Goal: Task Accomplishment & Management: Use online tool/utility

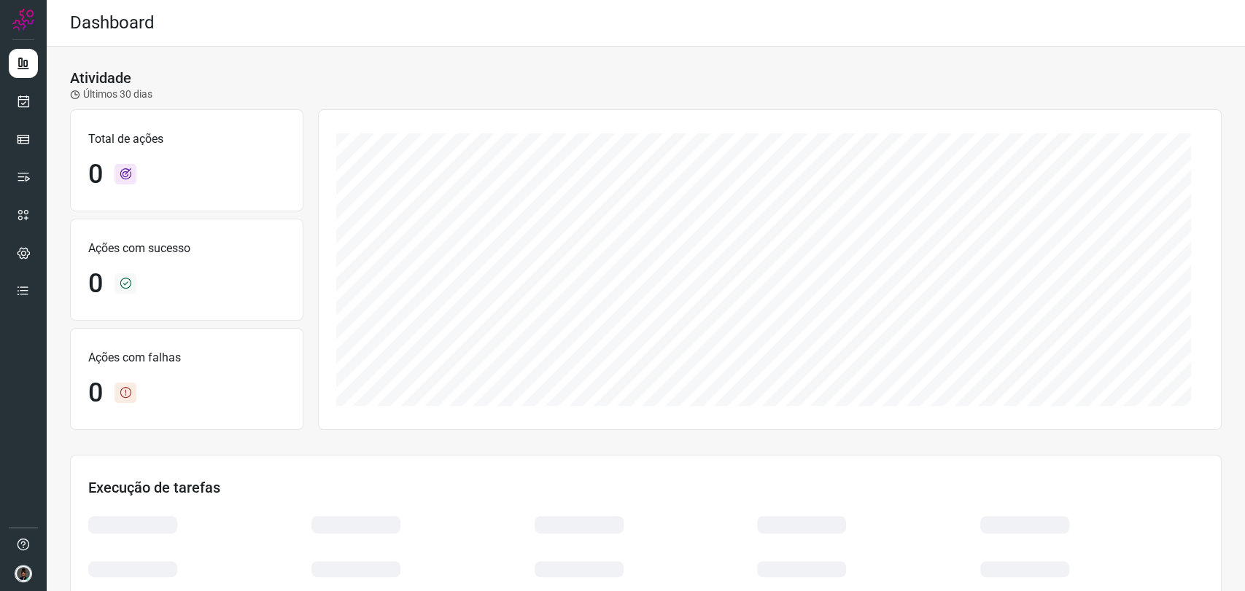
scroll to position [179, 0]
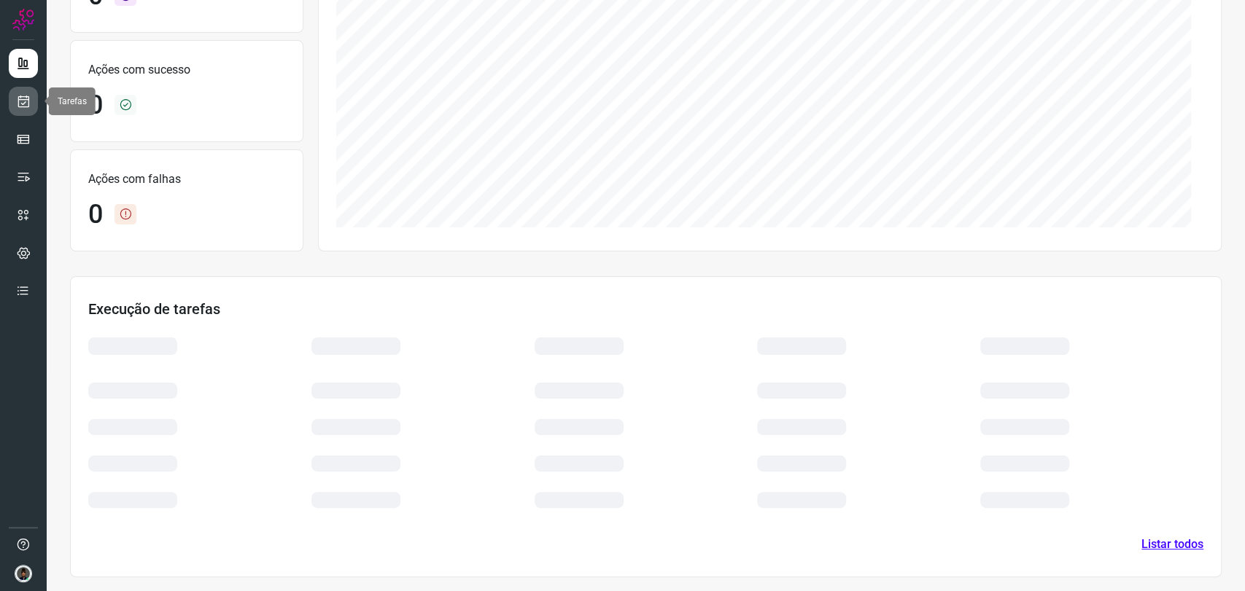
click at [34, 102] on link at bounding box center [23, 101] width 29 height 29
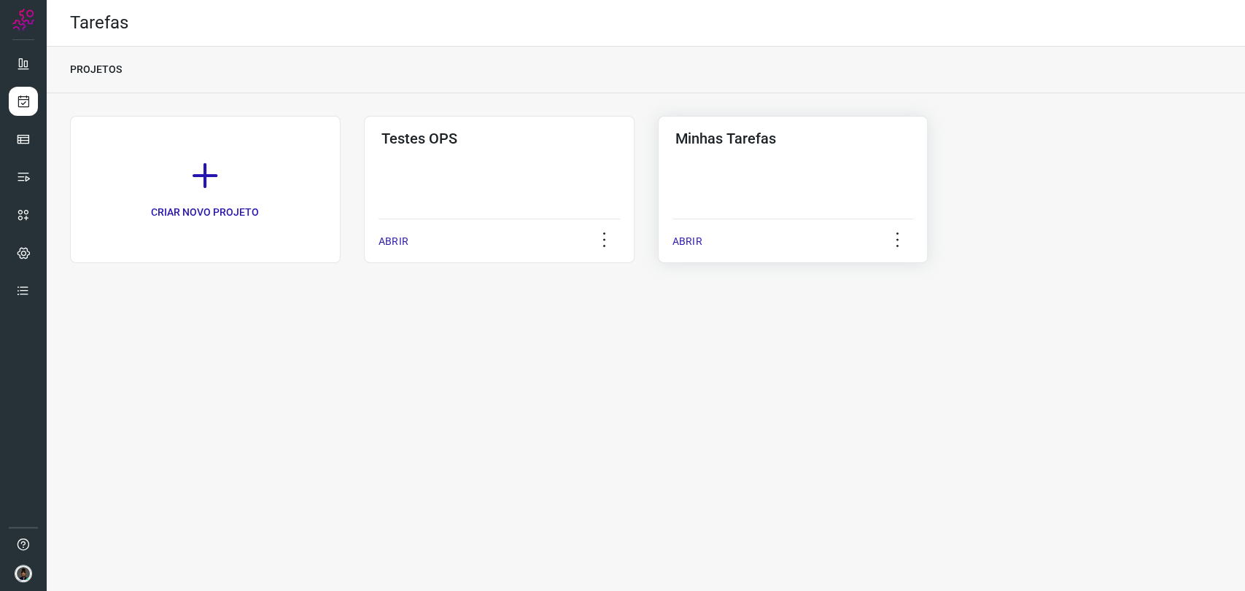
click at [831, 205] on div "Minhas Tarefas ABRIR" at bounding box center [793, 189] width 270 height 147
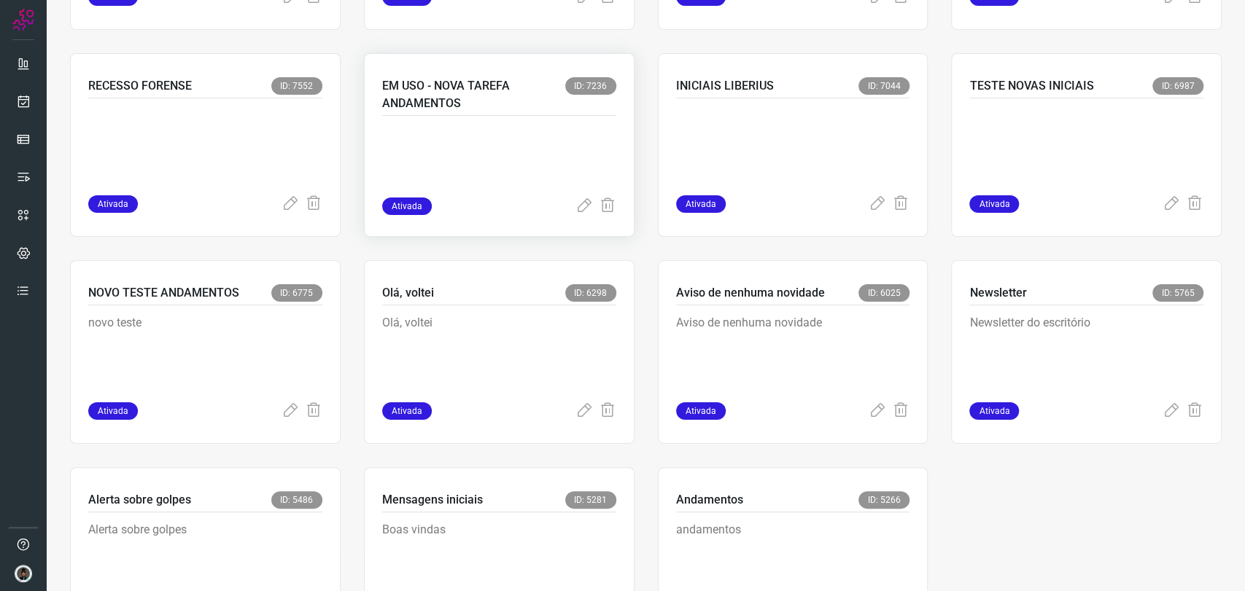
click at [464, 136] on p at bounding box center [491, 161] width 219 height 73
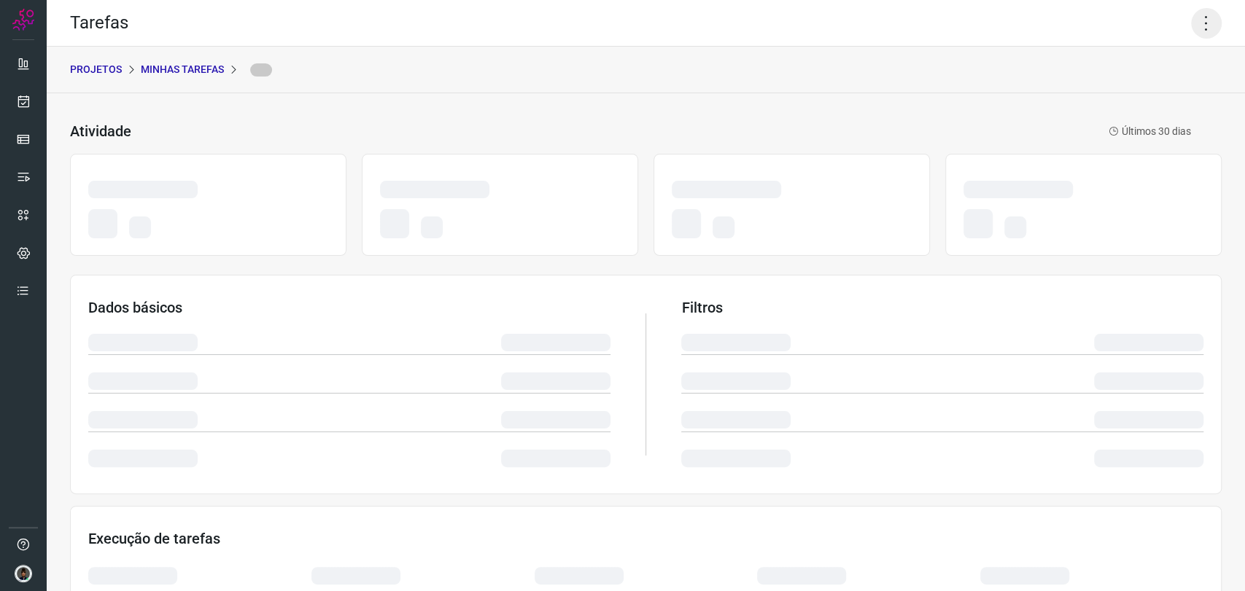
click at [1191, 26] on icon at bounding box center [1206, 23] width 31 height 31
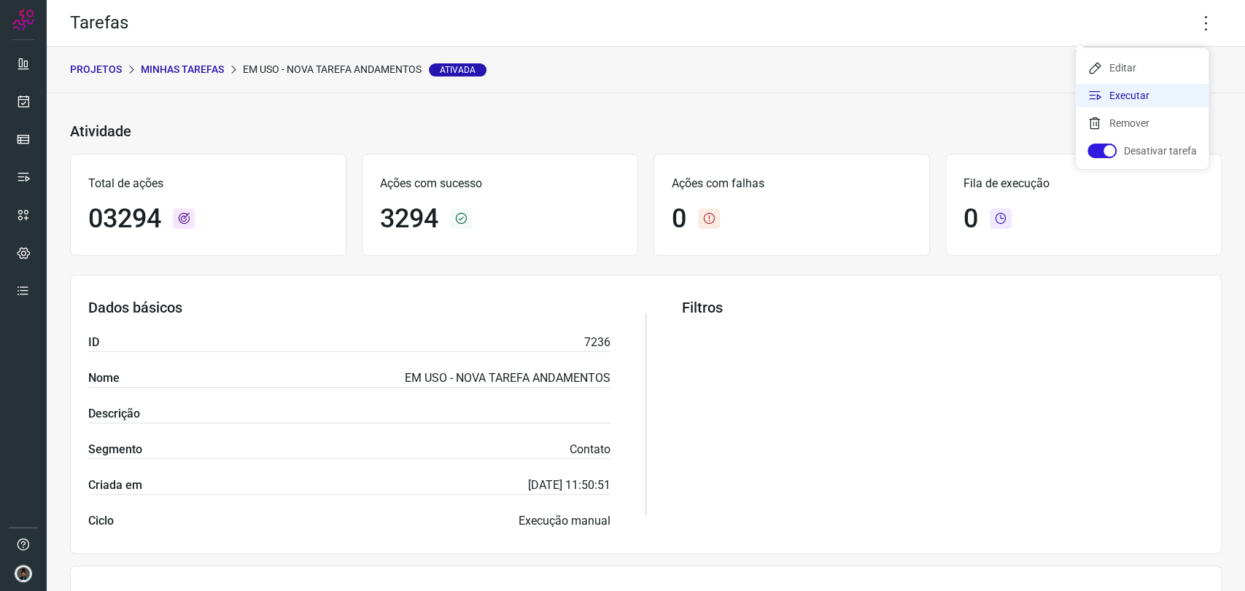
click at [1130, 96] on li "Executar" at bounding box center [1141, 95] width 133 height 23
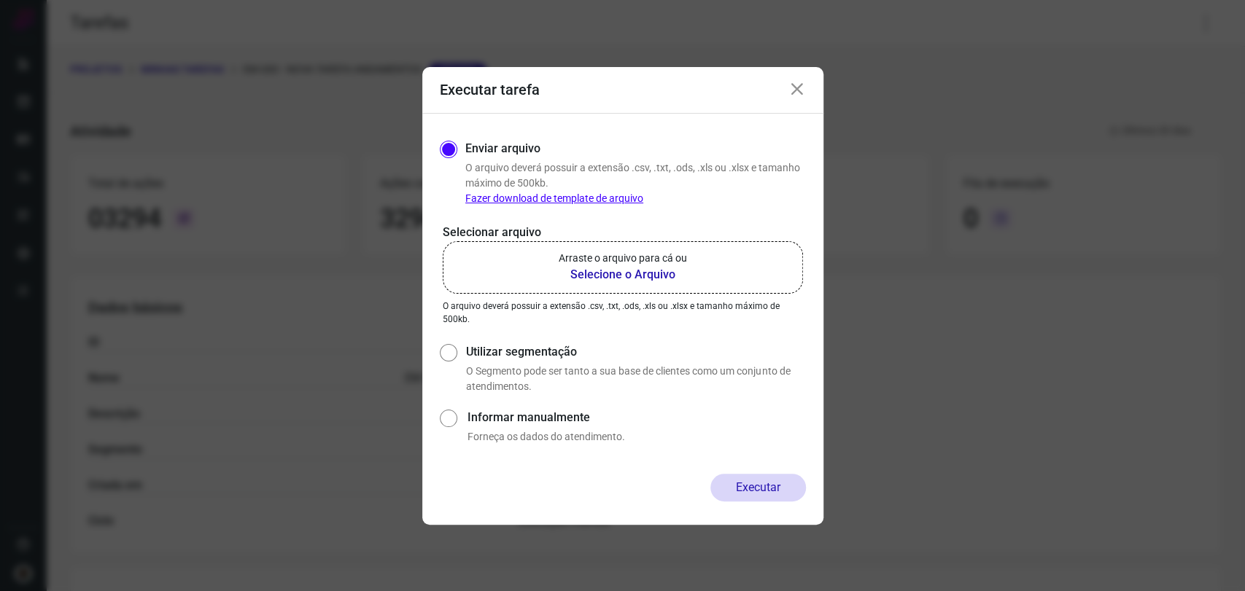
click at [547, 270] on label "Arraste o arquivo para cá ou Selecione o Arquivo" at bounding box center [623, 267] width 360 height 52
click at [0, 0] on input "Arraste o arquivo para cá ou Selecione o Arquivo" at bounding box center [0, 0] width 0 height 0
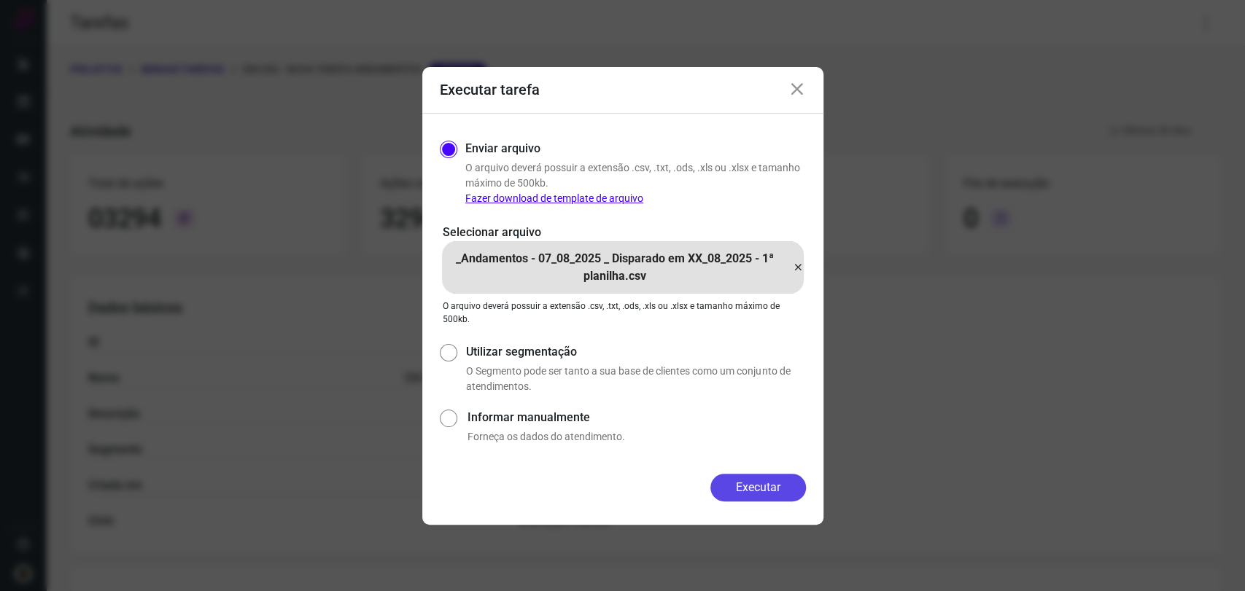
click at [787, 498] on button "Executar" at bounding box center [758, 488] width 96 height 28
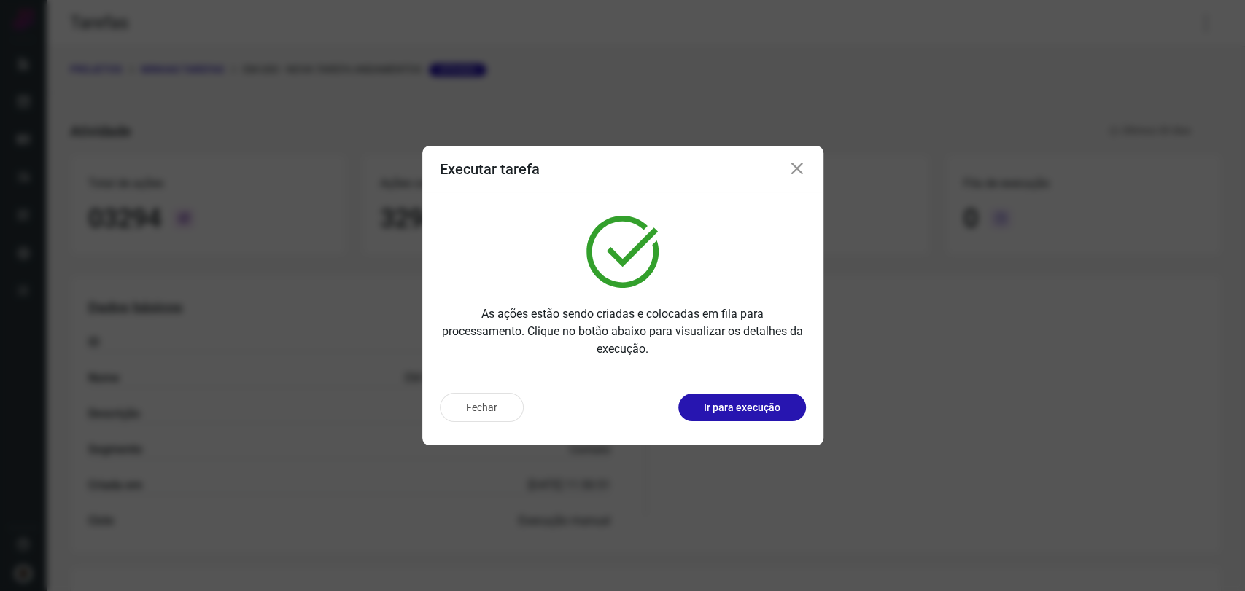
click at [652, 270] on img at bounding box center [622, 252] width 72 height 72
drag, startPoint x: 809, startPoint y: 160, endPoint x: 802, endPoint y: 166, distance: 9.3
click at [805, 163] on div "Executar tarefa" at bounding box center [622, 169] width 401 height 47
click at [795, 170] on icon at bounding box center [796, 168] width 17 height 17
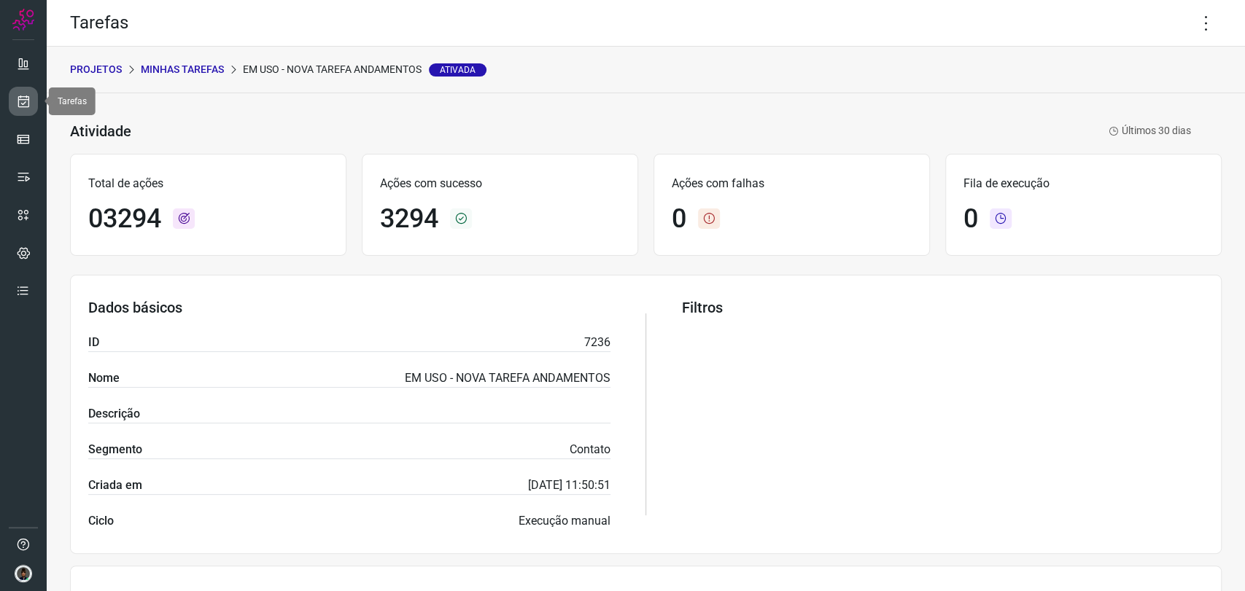
click at [34, 94] on link at bounding box center [23, 101] width 29 height 29
click at [1195, 20] on icon at bounding box center [1206, 23] width 31 height 31
click at [1108, 86] on li "Executar" at bounding box center [1141, 95] width 133 height 23
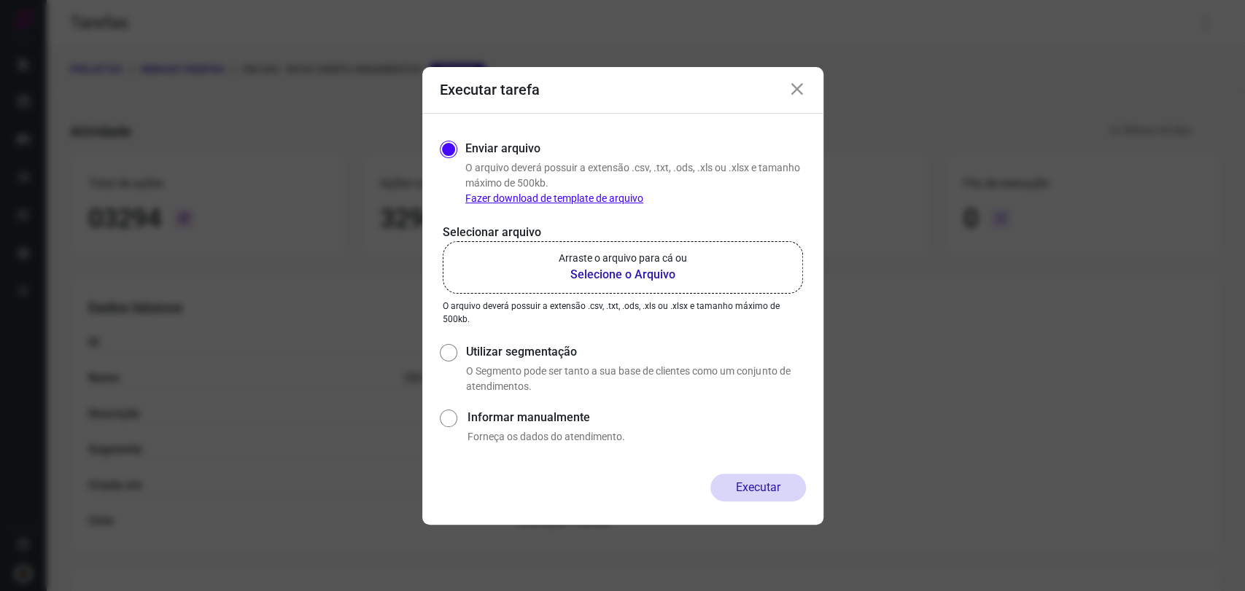
click at [709, 281] on label "Arraste o arquivo para cá ou Selecione o Arquivo" at bounding box center [623, 267] width 360 height 52
click at [0, 0] on input "Arraste o arquivo para cá ou Selecione o Arquivo" at bounding box center [0, 0] width 0 height 0
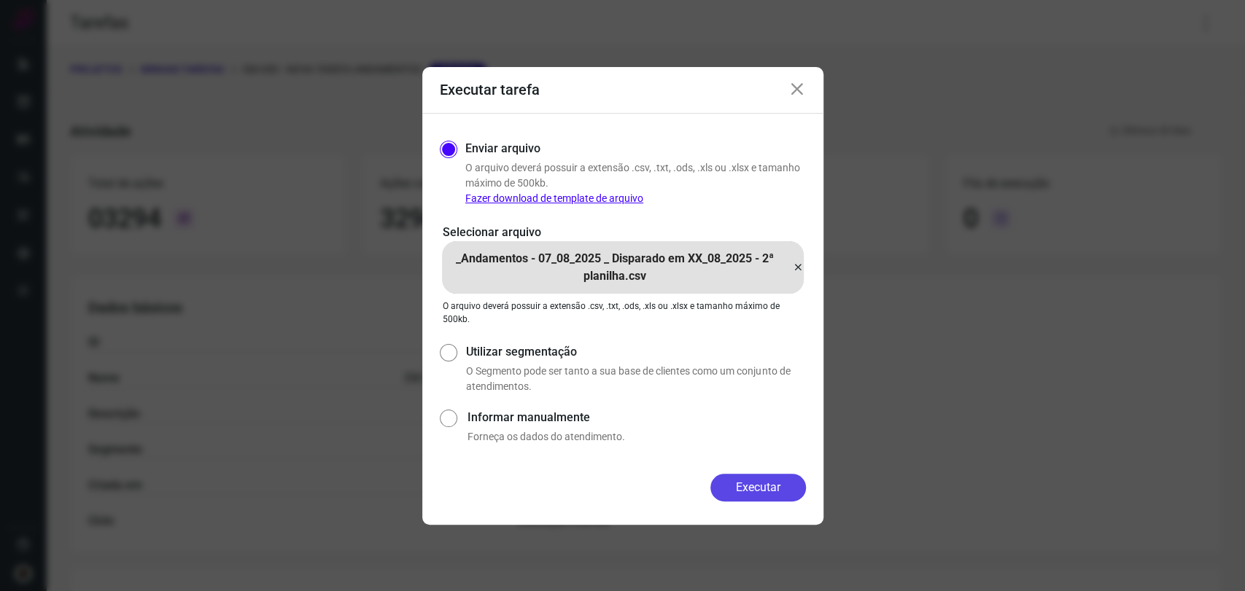
click at [774, 491] on button "Executar" at bounding box center [758, 488] width 96 height 28
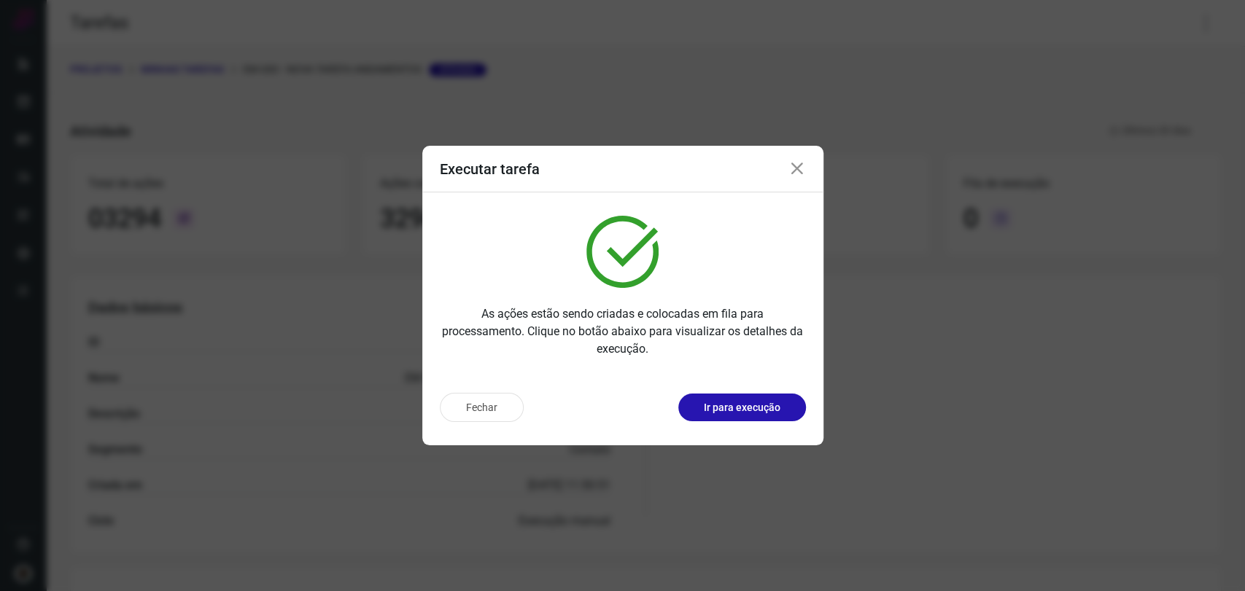
click at [0, 213] on html "Tarefas PROJETOS Minhas Tarefas EM USO - NOVA TAREFA ANDAMENTOS Ativada Ativida…" at bounding box center [622, 295] width 1245 height 591
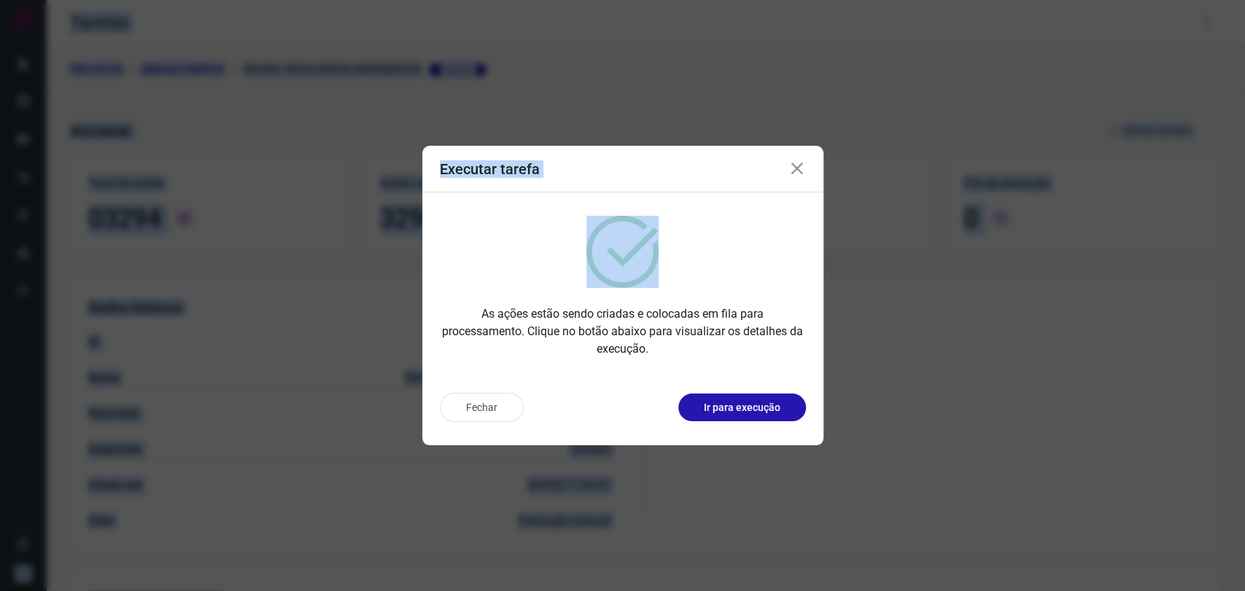
click at [795, 160] on icon at bounding box center [796, 168] width 17 height 17
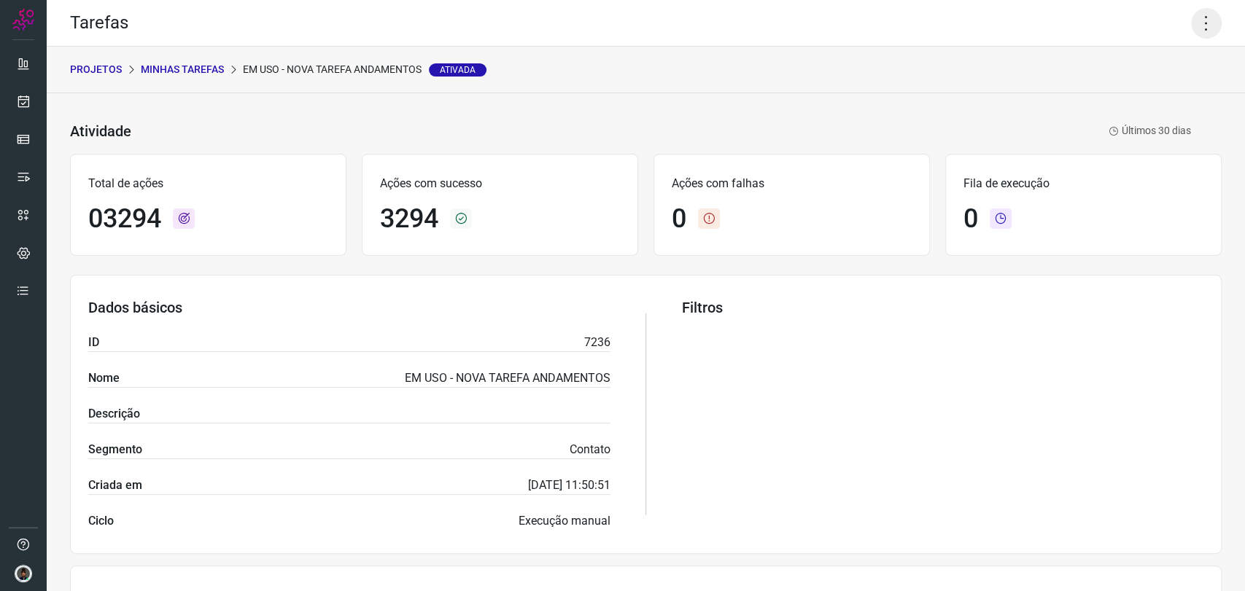
click at [1191, 13] on icon at bounding box center [1206, 23] width 31 height 31
click at [1107, 90] on li "Executar" at bounding box center [1141, 95] width 133 height 23
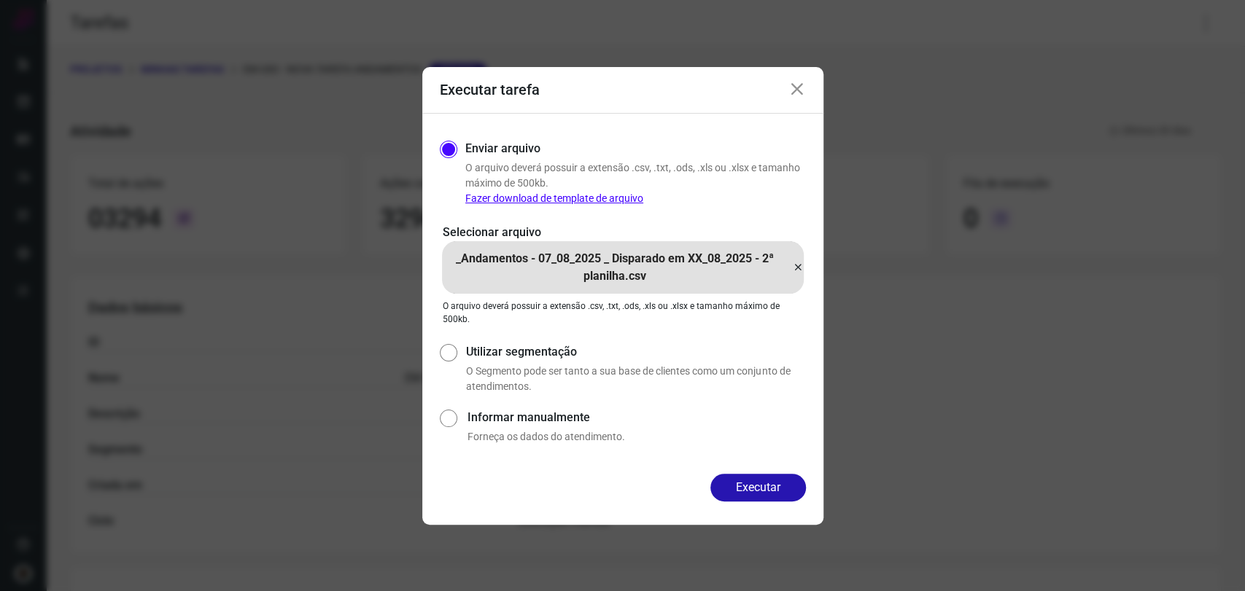
click at [802, 85] on icon at bounding box center [796, 89] width 17 height 17
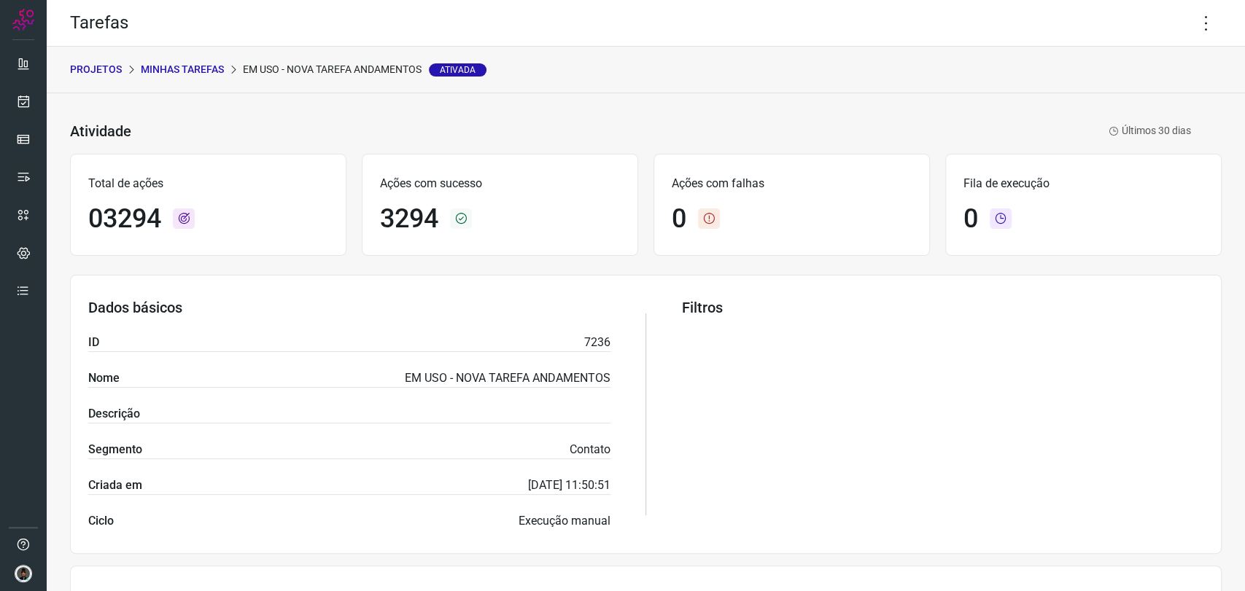
drag, startPoint x: 555, startPoint y: 170, endPoint x: 593, endPoint y: 159, distance: 40.2
click at [556, 169] on div "Ações com sucesso 3294" at bounding box center [500, 205] width 276 height 102
click at [1196, 21] on icon at bounding box center [1206, 23] width 31 height 31
click at [1126, 96] on li "Executar" at bounding box center [1141, 95] width 133 height 23
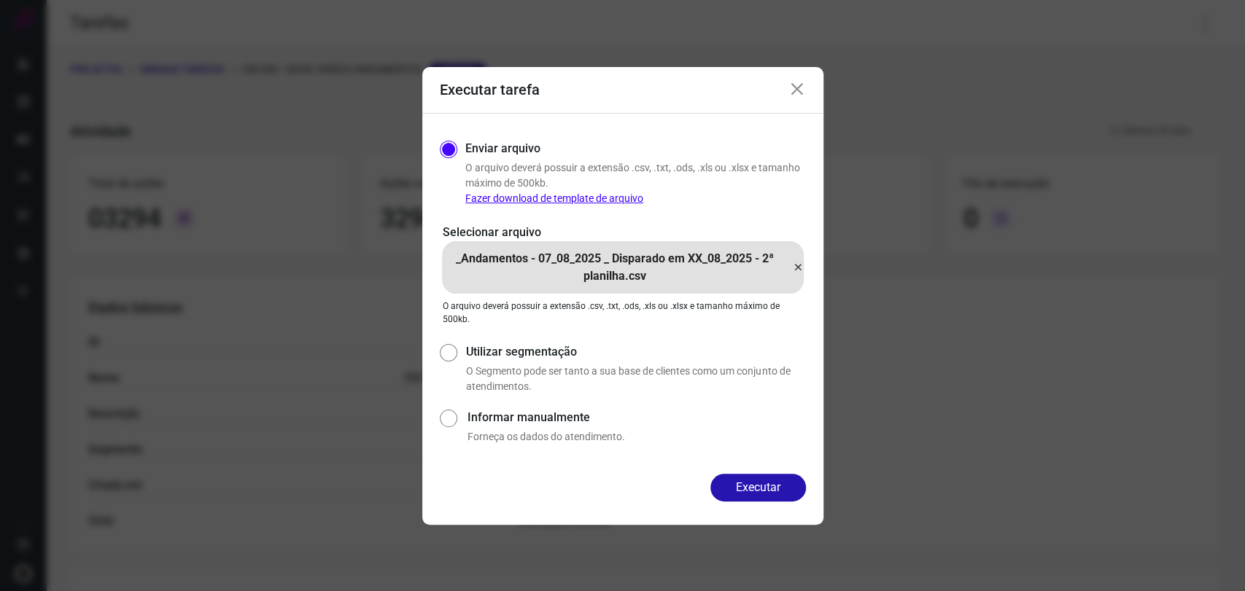
click at [802, 270] on icon at bounding box center [798, 267] width 12 height 17
click at [0, 0] on input "_Andamentos - 07_08_2025 _ Disparado em XX_08_2025 - 2ª planilha.csv" at bounding box center [0, 0] width 0 height 0
click at [776, 483] on button "Executar" at bounding box center [758, 488] width 96 height 28
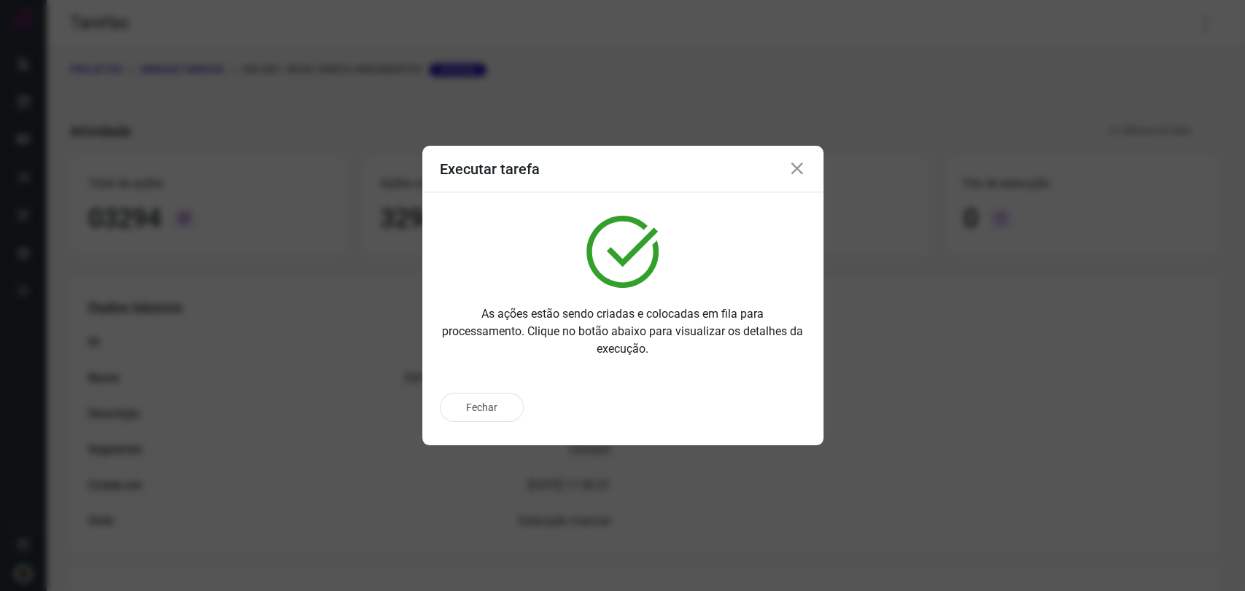
click at [800, 160] on icon at bounding box center [796, 168] width 17 height 17
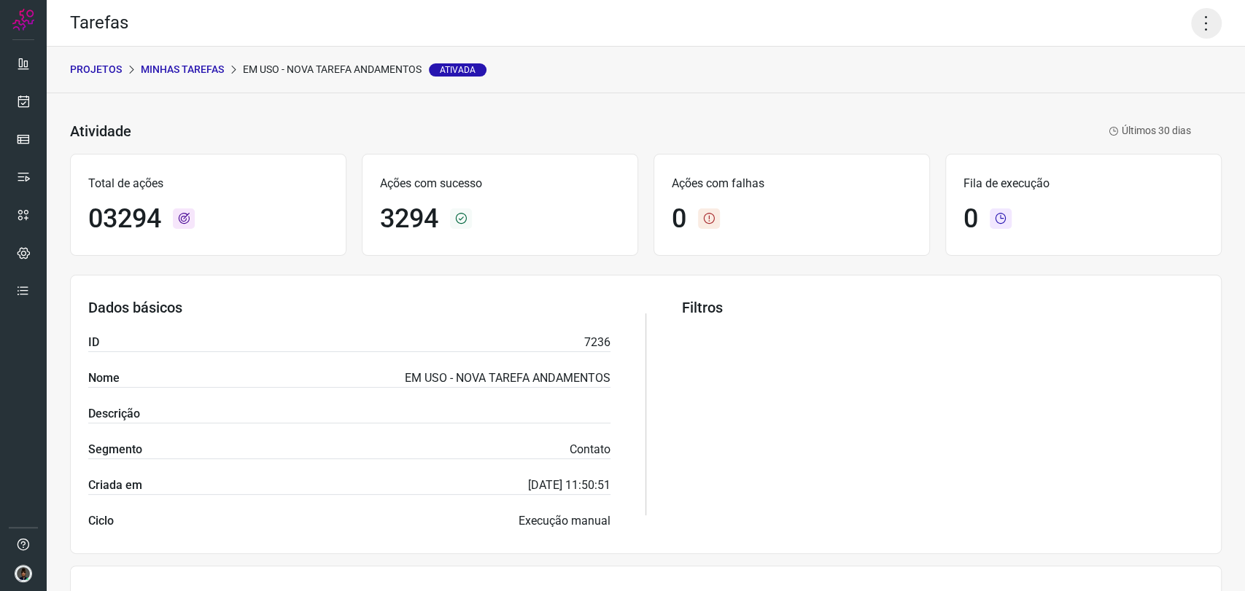
click at [1191, 31] on icon at bounding box center [1206, 23] width 31 height 31
click at [1097, 90] on icon at bounding box center [1094, 95] width 15 height 15
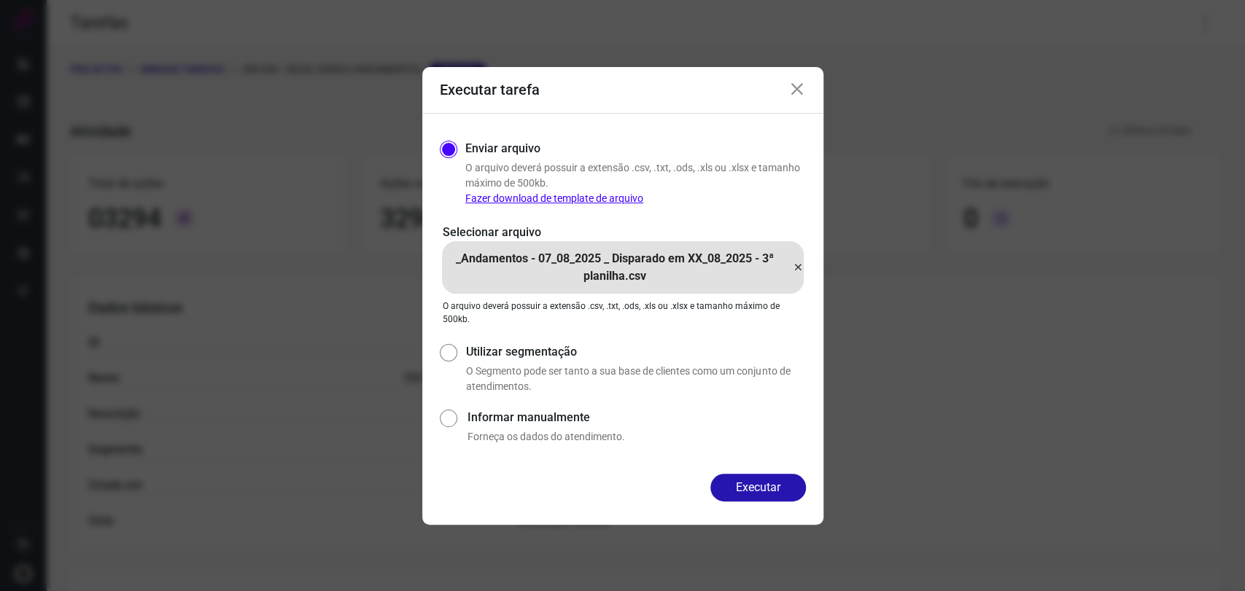
click at [794, 270] on icon at bounding box center [798, 267] width 12 height 17
click at [0, 0] on input "_Andamentos - 07_08_2025 _ Disparado em XX_08_2025 - 3ª planilha.csv" at bounding box center [0, 0] width 0 height 0
click at [768, 475] on button "Executar" at bounding box center [758, 488] width 96 height 28
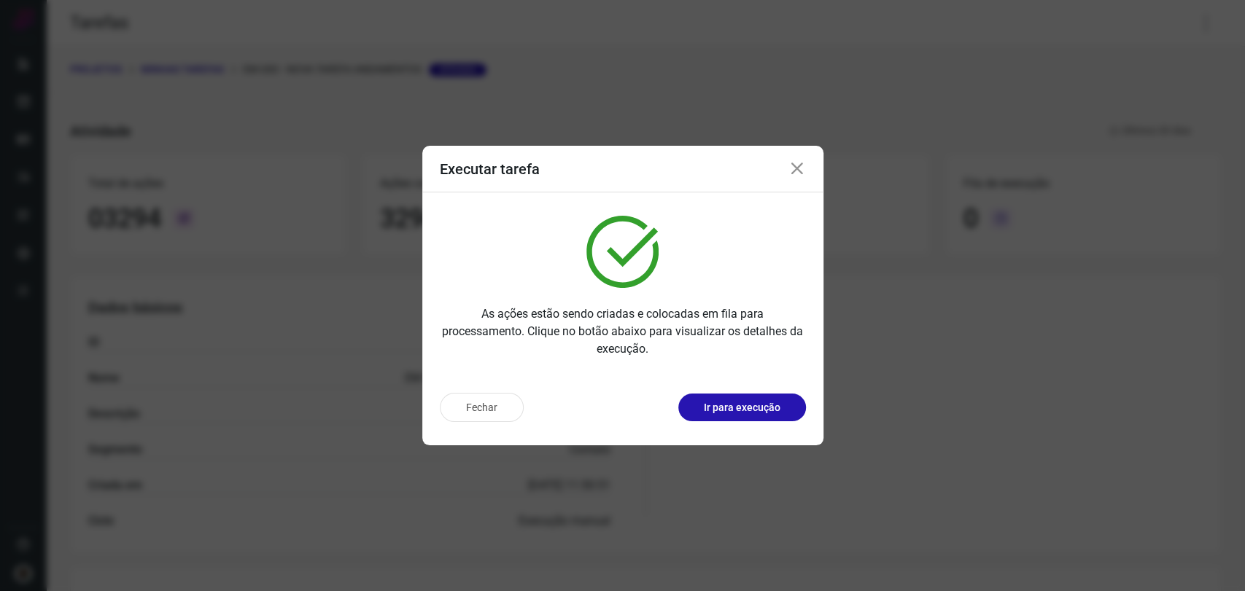
click at [795, 171] on icon at bounding box center [796, 168] width 17 height 17
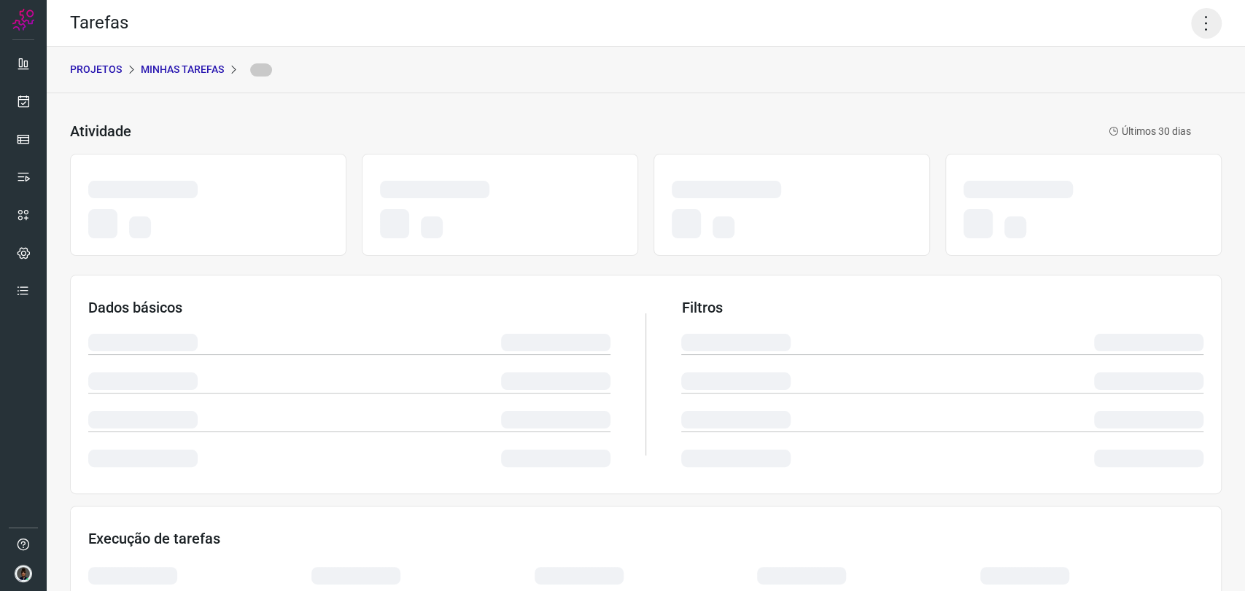
click at [1191, 19] on icon at bounding box center [1206, 23] width 31 height 31
click at [1196, 34] on icon at bounding box center [1206, 23] width 31 height 31
drag, startPoint x: 427, startPoint y: 69, endPoint x: 157, endPoint y: 4, distance: 277.6
click at [397, 61] on div "PROJETOS Minhas Tarefas" at bounding box center [646, 70] width 1198 height 47
click at [957, 106] on div "Atividade Últimos 30 dias Dados básicos Filtros Execução de tarefas" at bounding box center [646, 436] width 1198 height 686
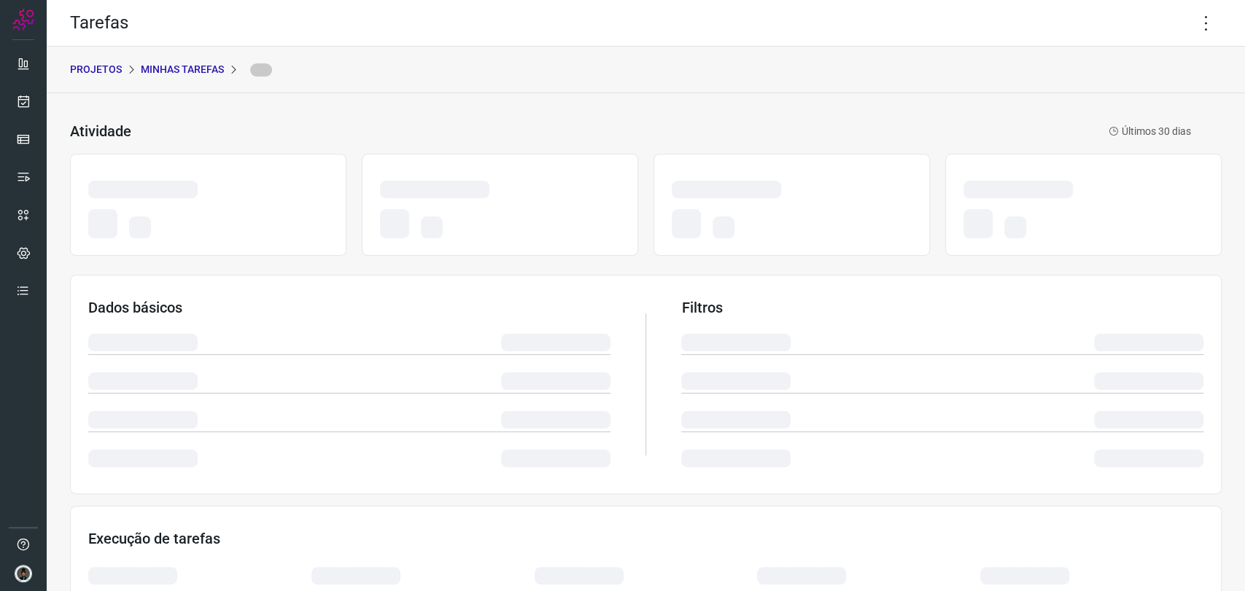
click at [731, 91] on div "PROJETOS Minhas Tarefas" at bounding box center [646, 70] width 1198 height 47
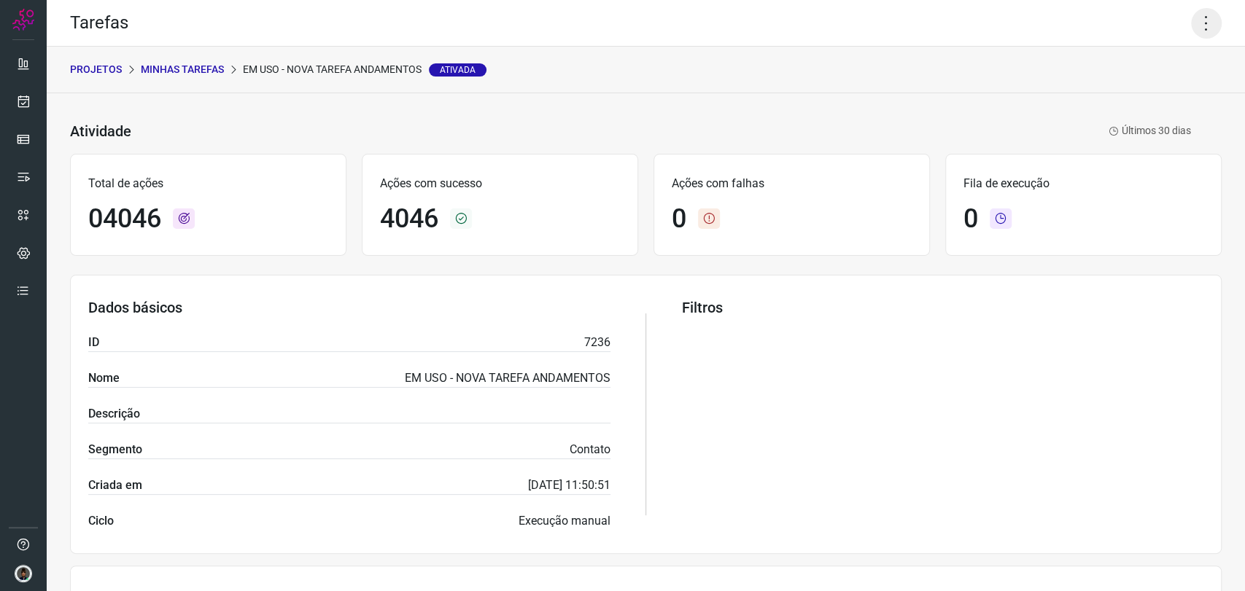
click at [1191, 27] on icon at bounding box center [1206, 23] width 31 height 31
click at [1118, 93] on li "Executar" at bounding box center [1141, 95] width 133 height 23
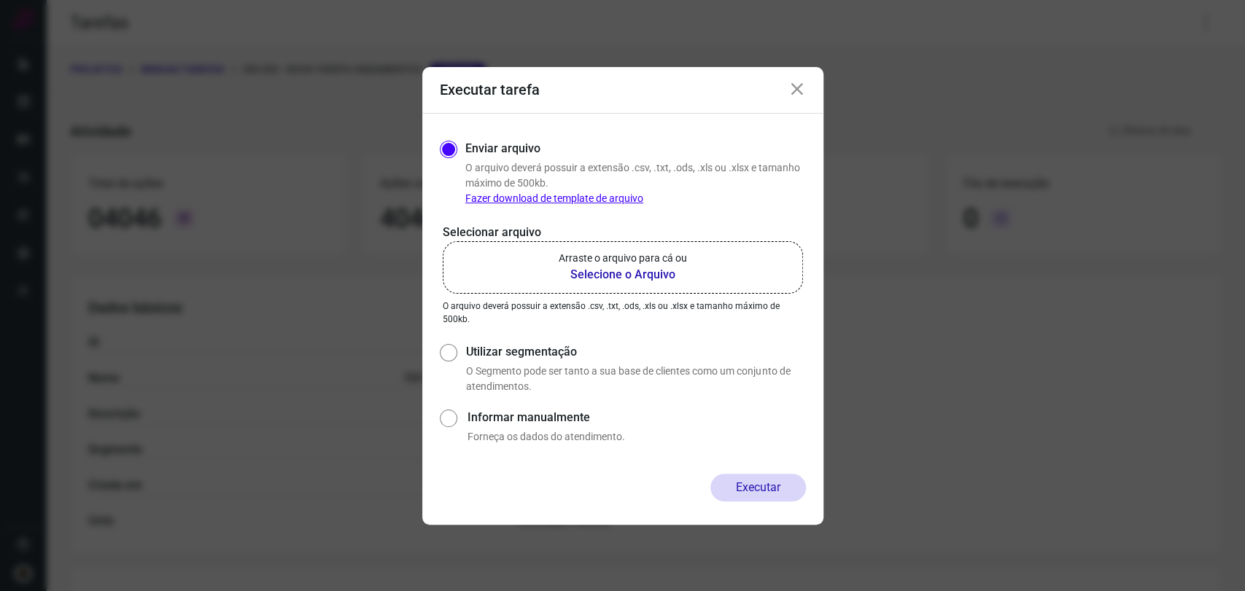
click at [1097, 47] on icon at bounding box center [1094, 47] width 15 height 0
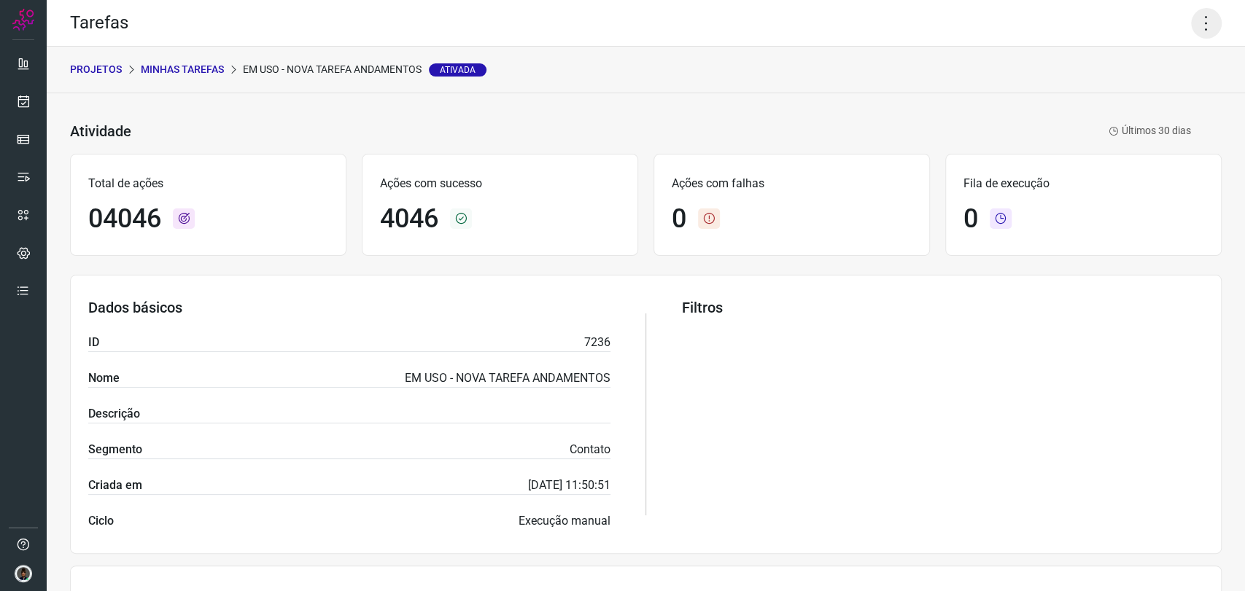
click at [1191, 31] on icon at bounding box center [1206, 23] width 31 height 31
click at [1127, 89] on li "Executar" at bounding box center [1141, 95] width 133 height 23
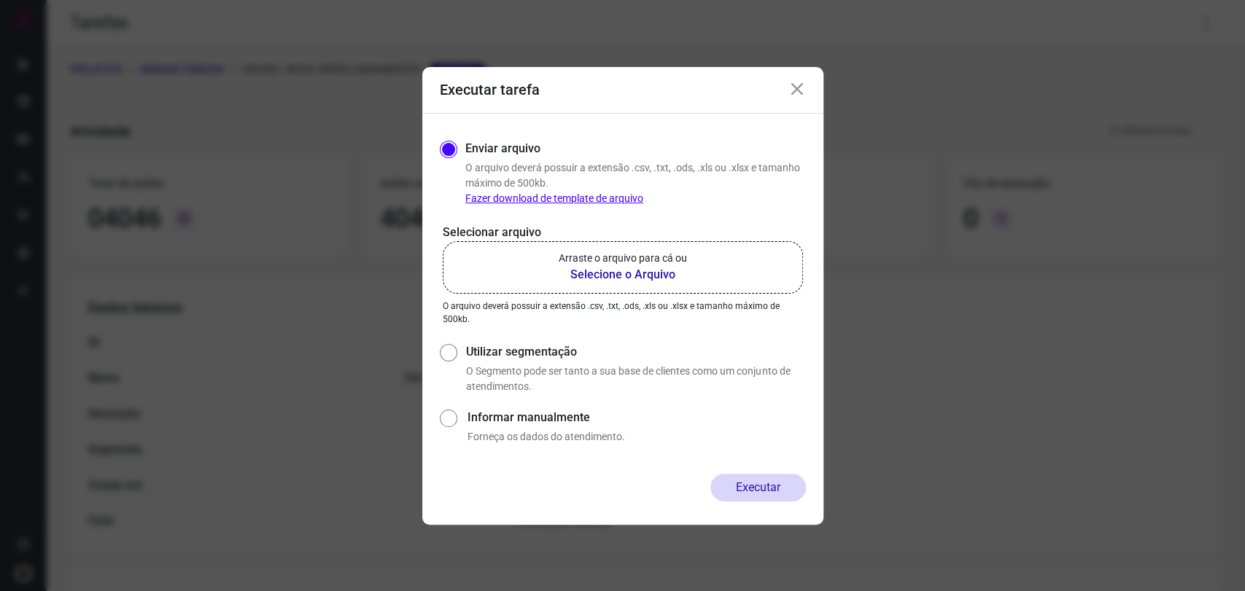
click at [663, 276] on b "Selecione o Arquivo" at bounding box center [622, 274] width 128 height 17
click at [0, 0] on input "Arraste o arquivo para cá ou Selecione o Arquivo" at bounding box center [0, 0] width 0 height 0
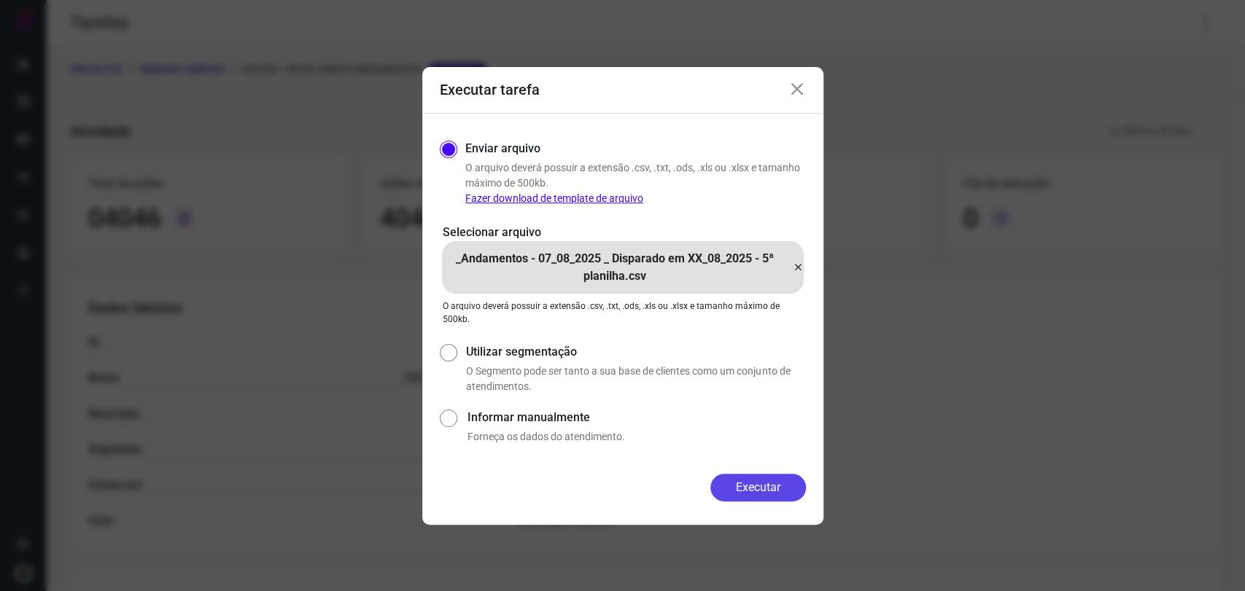
click at [757, 494] on button "Executar" at bounding box center [758, 488] width 96 height 28
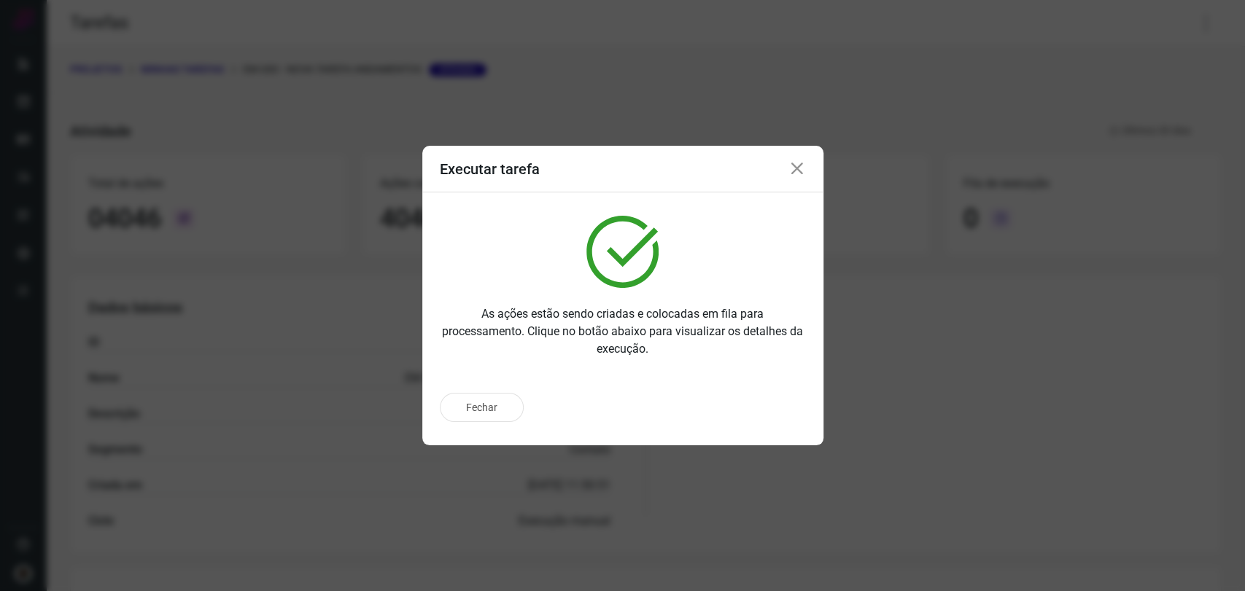
click at [801, 162] on icon at bounding box center [796, 168] width 17 height 17
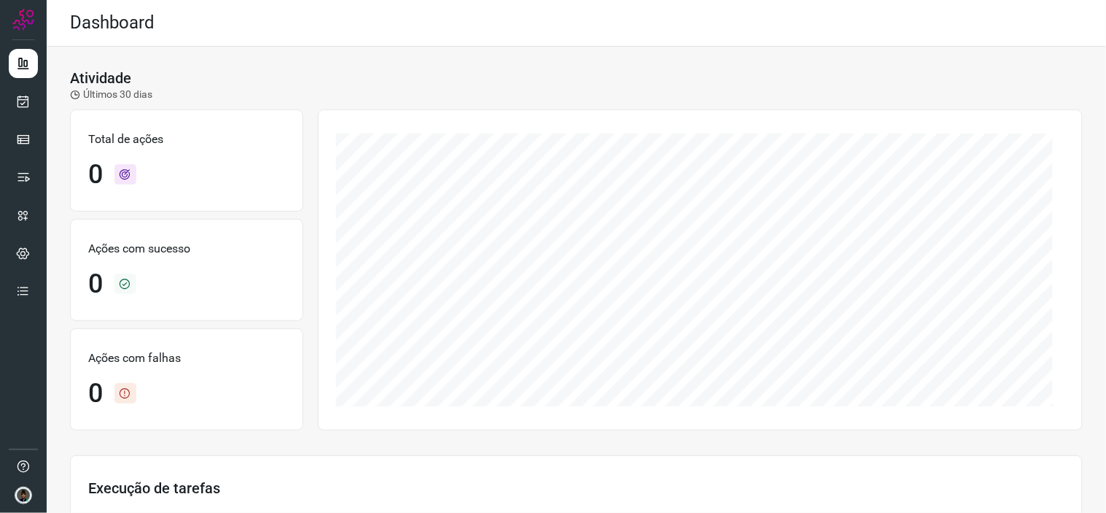
click at [38, 104] on div at bounding box center [23, 256] width 47 height 513
click at [23, 97] on icon at bounding box center [23, 101] width 15 height 15
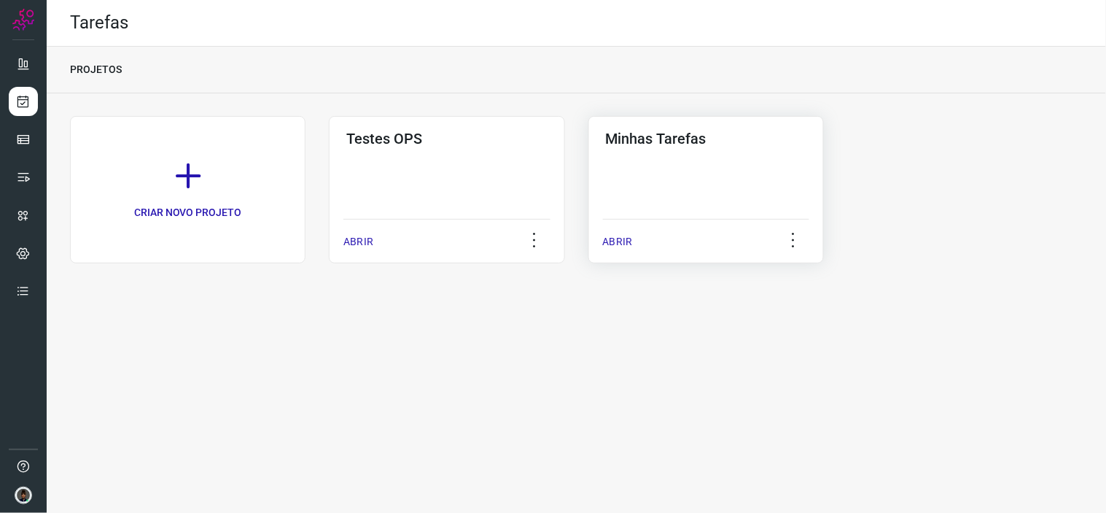
click at [706, 212] on div "Minhas Tarefas ABRIR" at bounding box center [705, 189] width 235 height 147
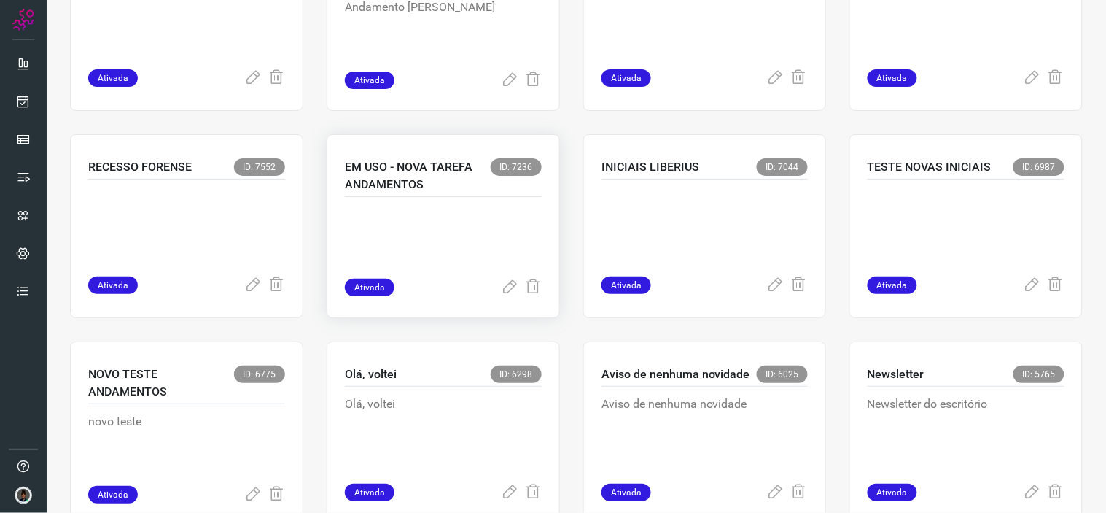
click at [446, 230] on p at bounding box center [443, 242] width 197 height 73
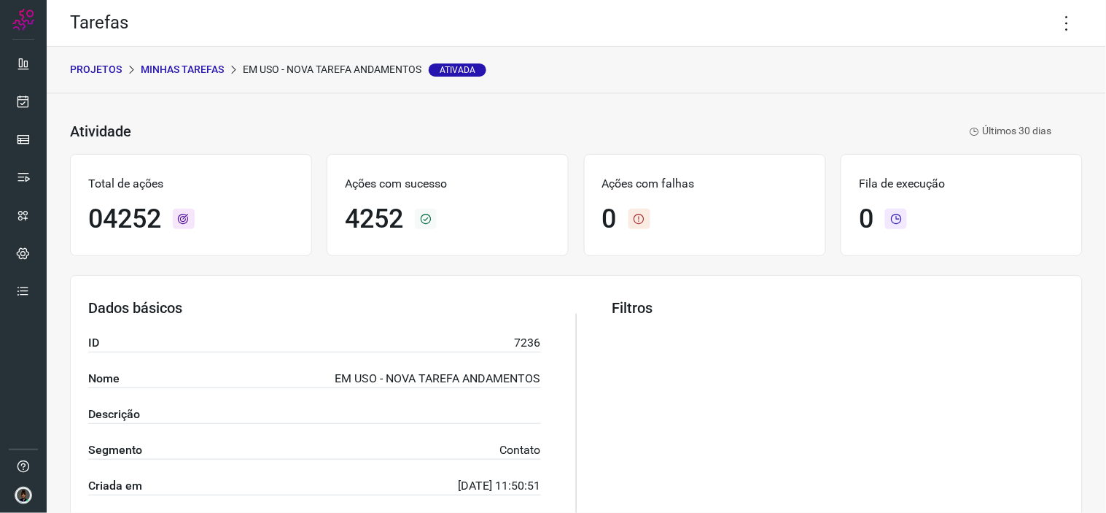
drag, startPoint x: 1048, startPoint y: 24, endPoint x: 1037, endPoint y: 39, distance: 18.8
click at [1052, 23] on icon at bounding box center [1067, 23] width 31 height 31
click at [985, 99] on li "Executar" at bounding box center [1004, 94] width 133 height 23
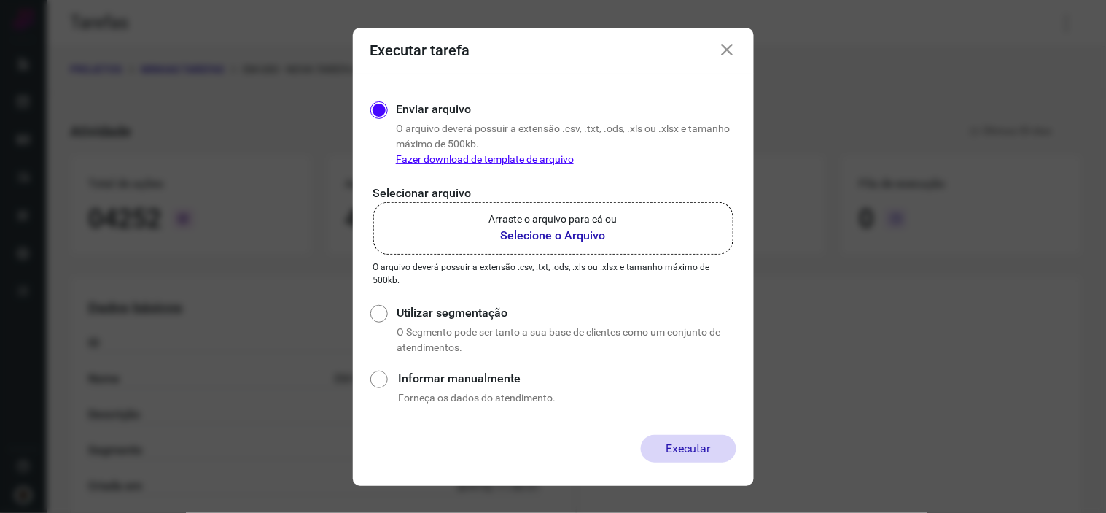
click at [738, 45] on div "Executar tarefa" at bounding box center [553, 51] width 401 height 47
click at [726, 46] on icon at bounding box center [727, 50] width 17 height 17
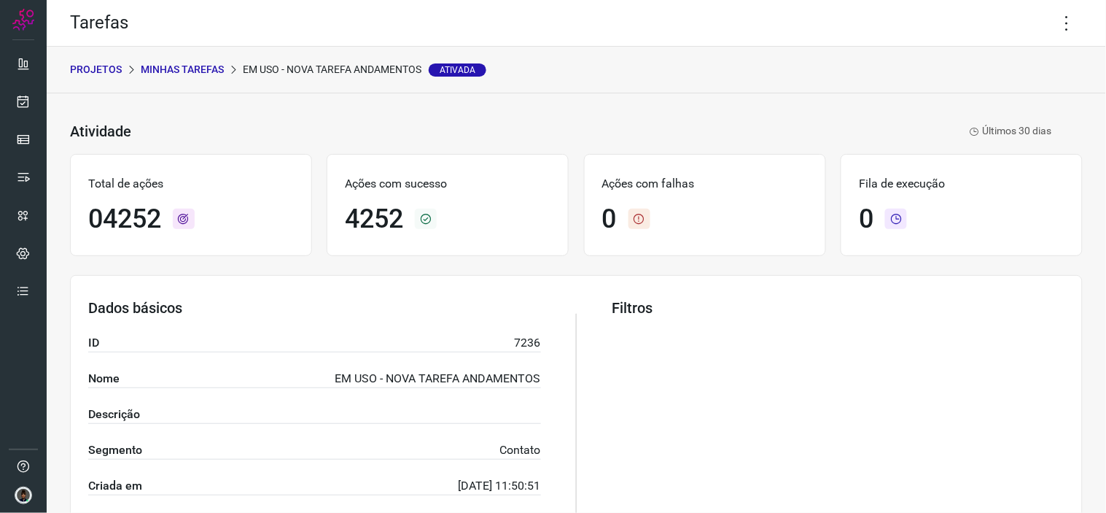
click at [197, 62] on p "Minhas Tarefas" at bounding box center [182, 69] width 83 height 15
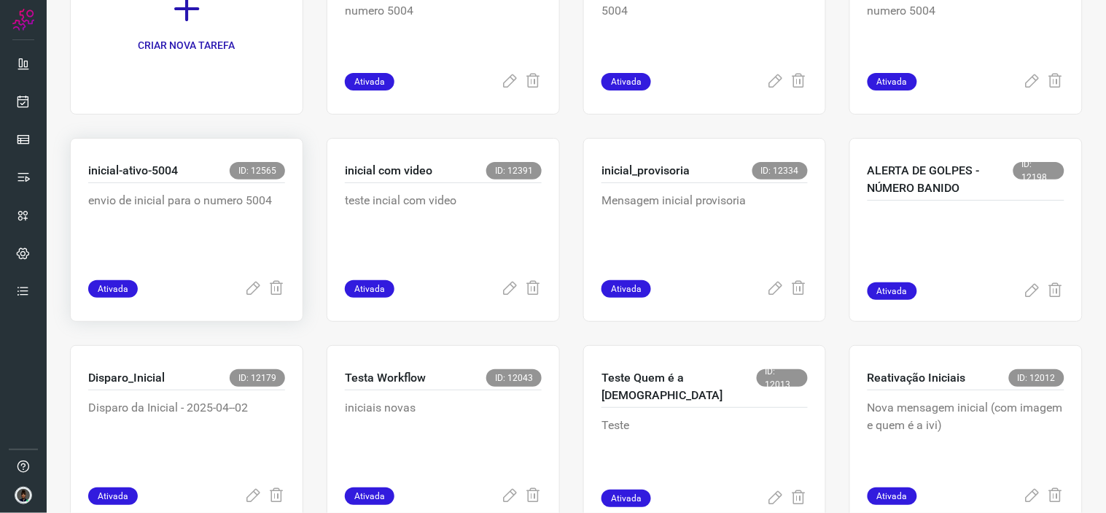
scroll to position [192, 0]
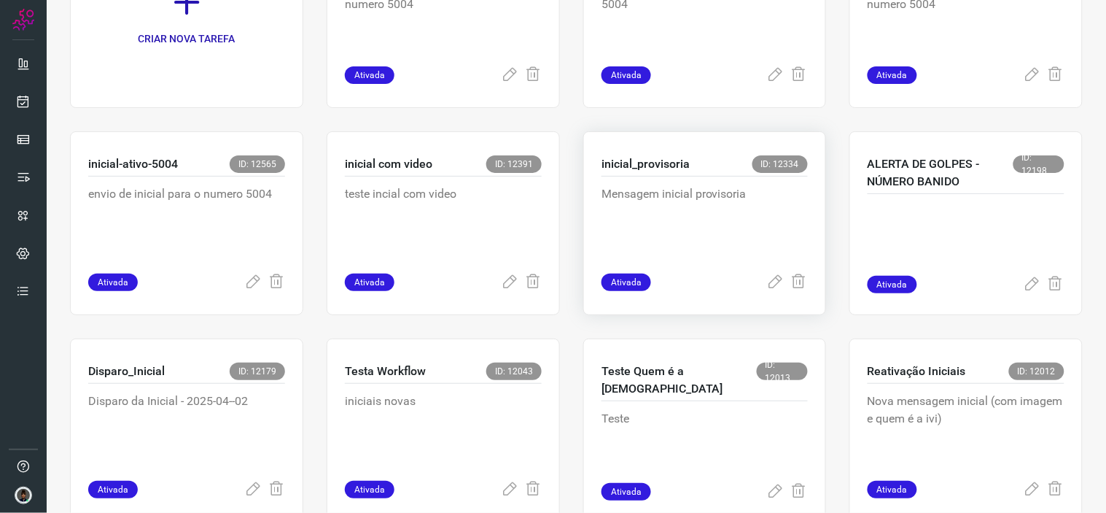
click at [678, 216] on p "Mensagem inicial provisoria" at bounding box center [704, 221] width 206 height 73
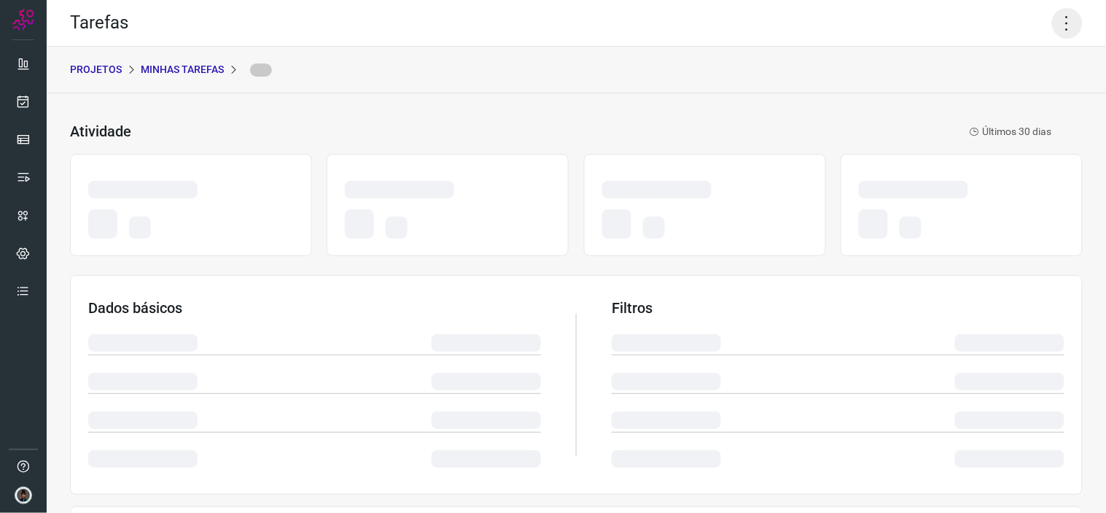
click at [1061, 34] on icon at bounding box center [1067, 23] width 31 height 31
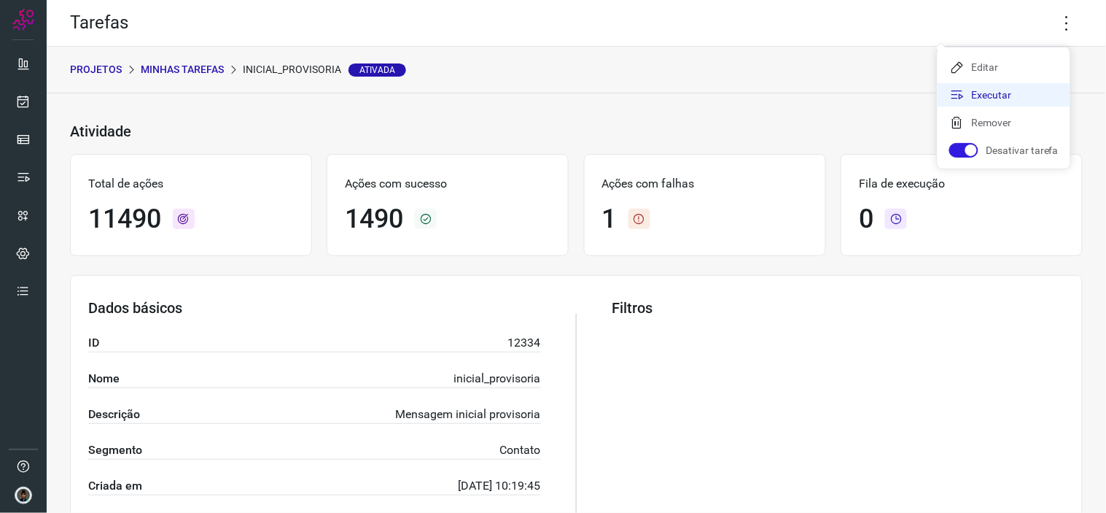
click at [968, 95] on li "Executar" at bounding box center [1004, 94] width 133 height 23
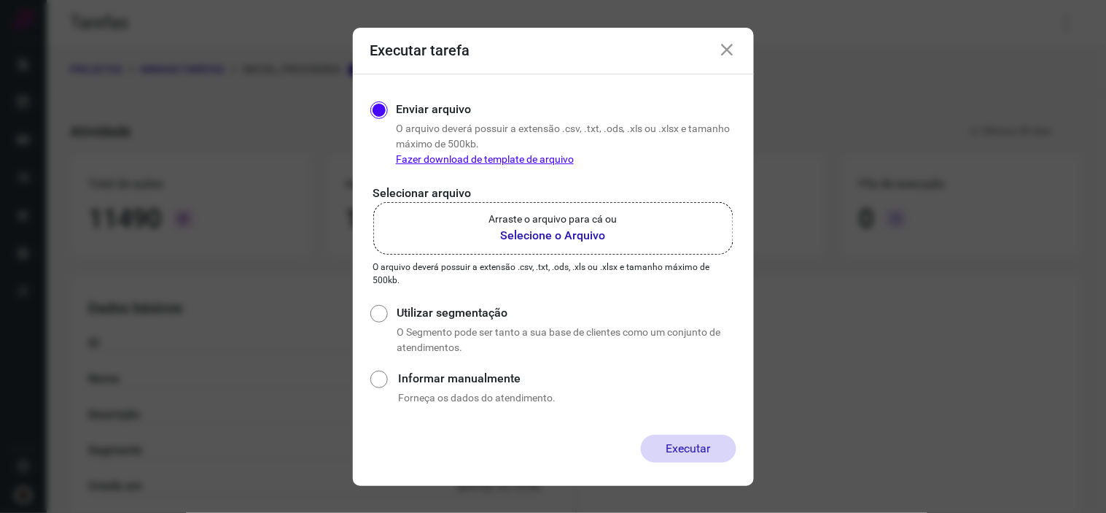
click at [529, 238] on b "Selecione o Arquivo" at bounding box center [553, 235] width 128 height 17
click at [0, 0] on input "Arraste o arquivo para cá ou Selecione o Arquivo" at bounding box center [0, 0] width 0 height 0
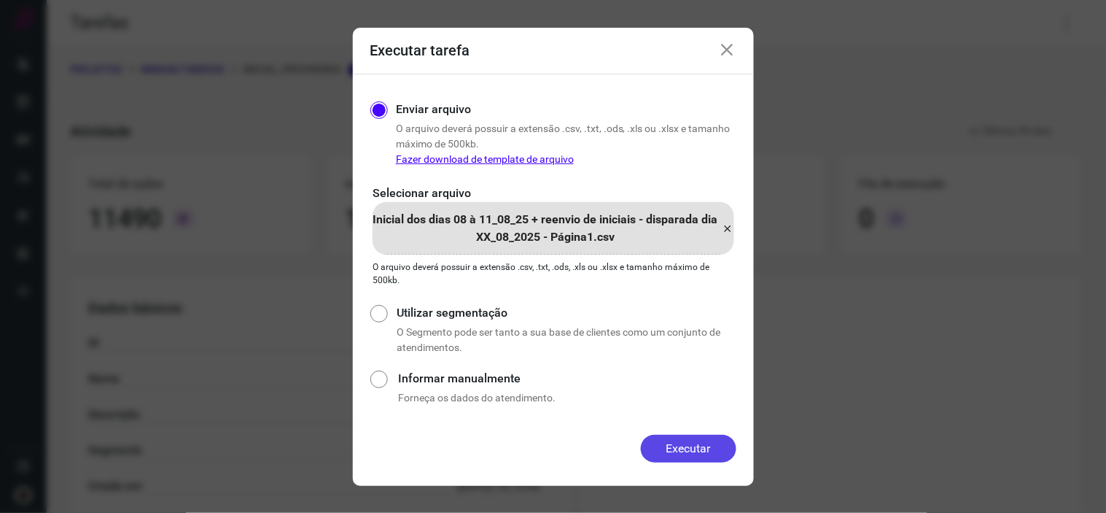
click at [706, 456] on button "Executar" at bounding box center [689, 449] width 96 height 28
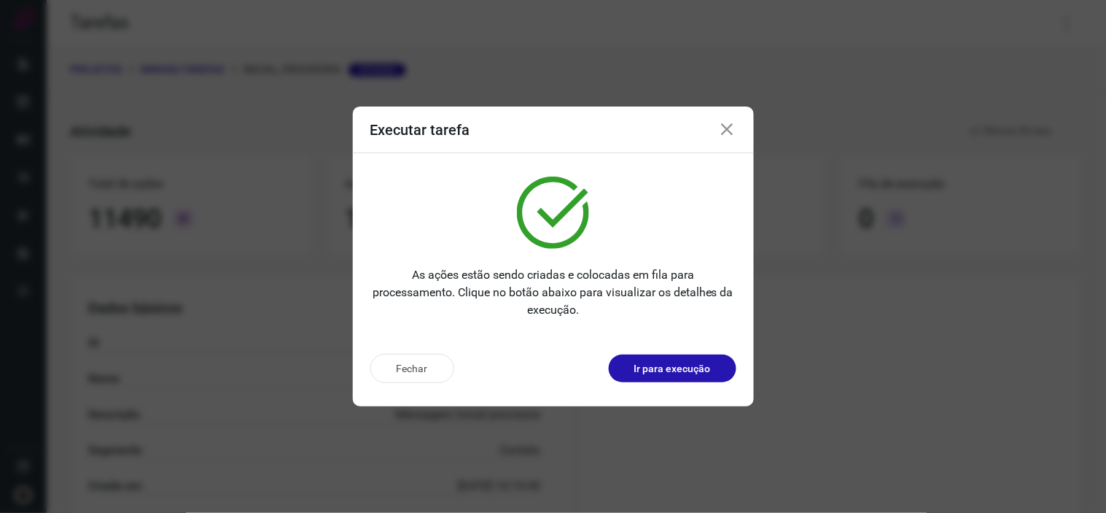
click at [731, 136] on icon at bounding box center [727, 129] width 17 height 17
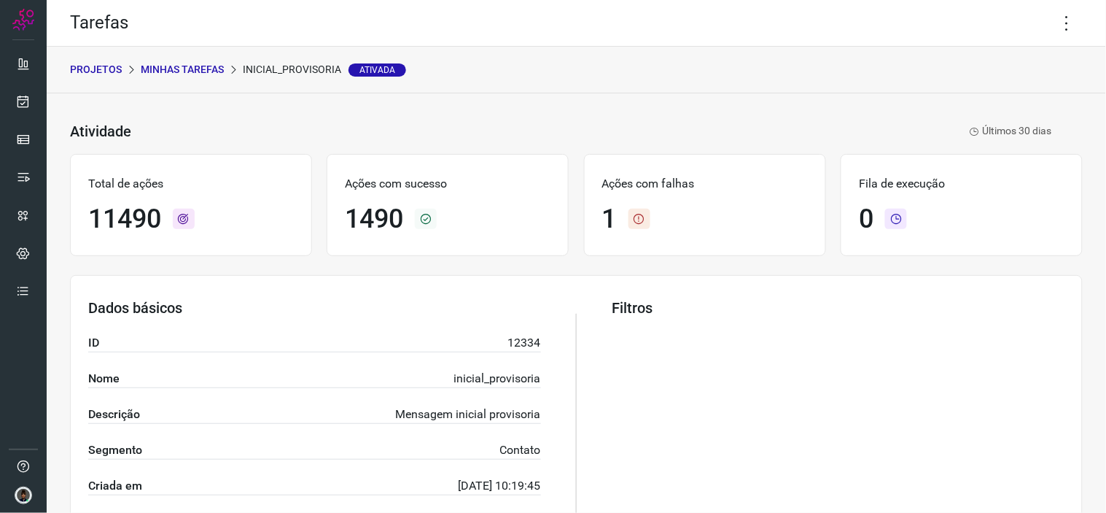
click at [188, 76] on p "Minhas Tarefas" at bounding box center [182, 69] width 83 height 15
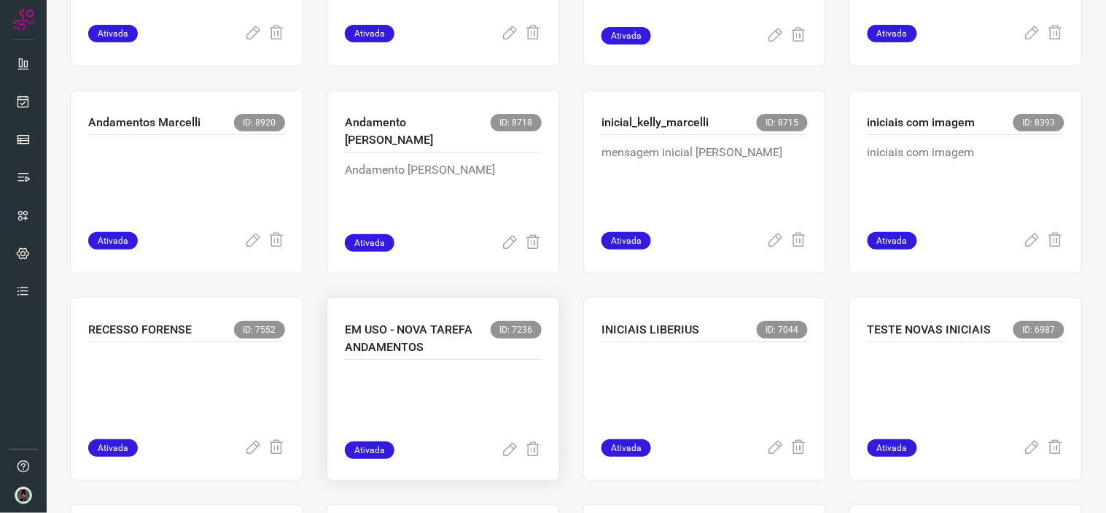
click at [438, 349] on p "EM USO - NOVA TAREFA ANDAMENTOS" at bounding box center [418, 338] width 146 height 35
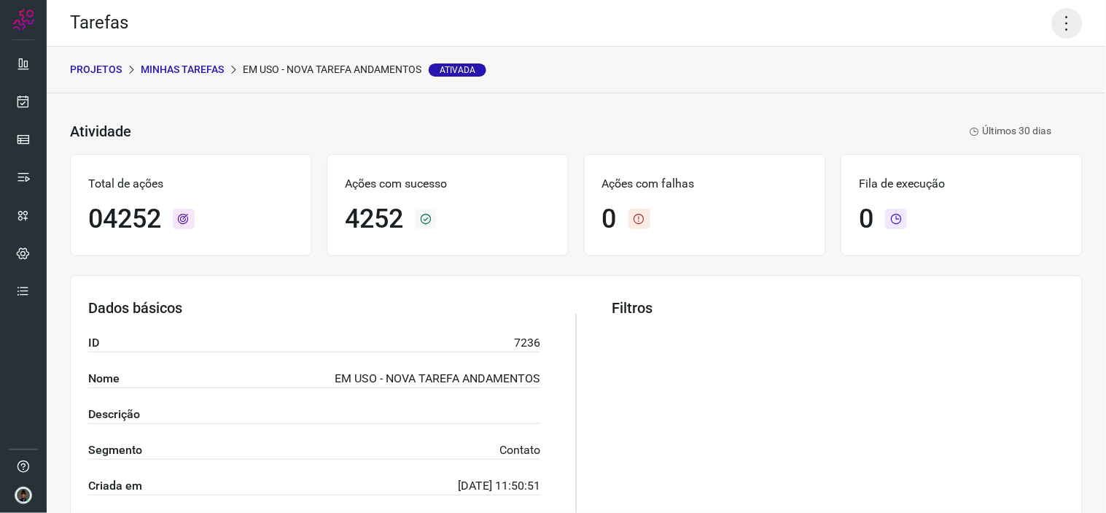
click at [1054, 23] on icon at bounding box center [1067, 23] width 31 height 31
click at [992, 95] on li "Executar" at bounding box center [1004, 94] width 133 height 23
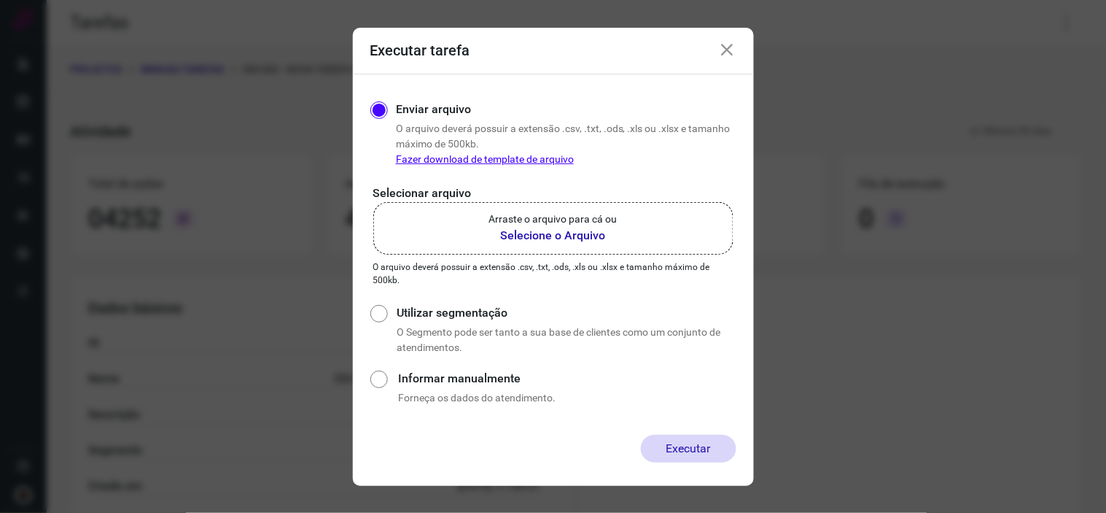
click at [573, 233] on b "Selecione o Arquivo" at bounding box center [553, 235] width 128 height 17
click at [0, 0] on input "Arraste o arquivo para cá ou Selecione o Arquivo" at bounding box center [0, 0] width 0 height 0
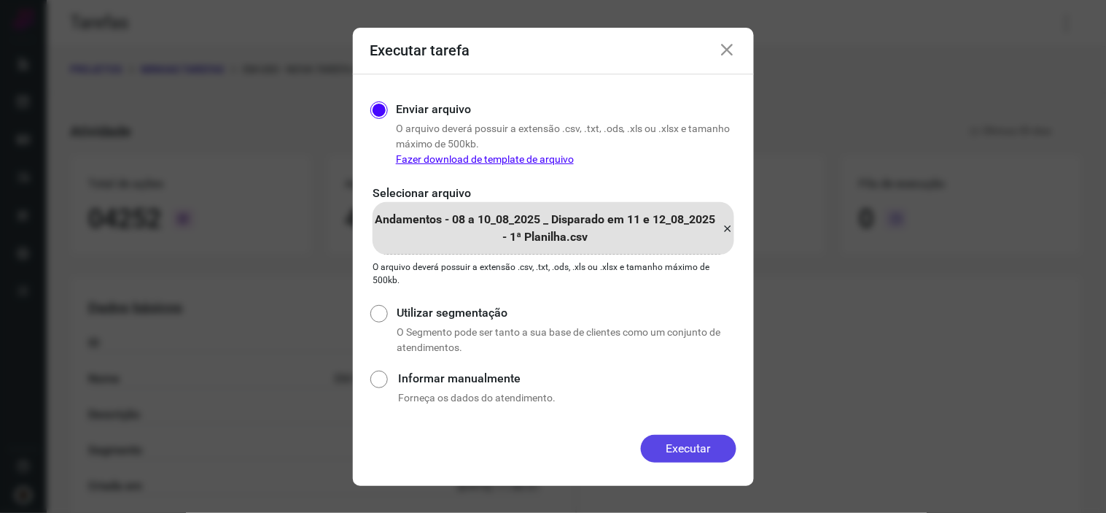
click at [707, 441] on button "Executar" at bounding box center [689, 449] width 96 height 28
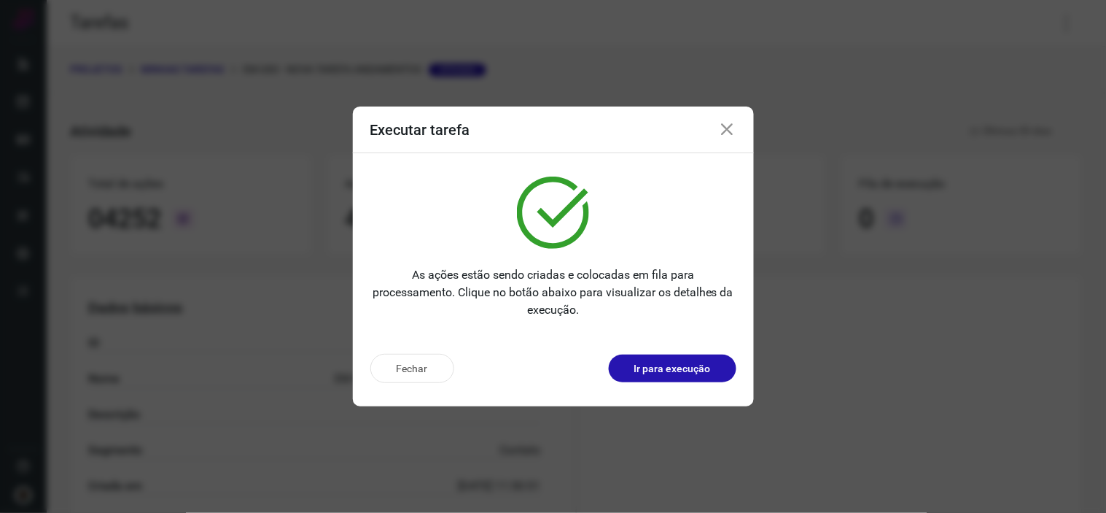
drag, startPoint x: 723, startPoint y: 128, endPoint x: 672, endPoint y: 229, distance: 113.5
click at [724, 128] on icon at bounding box center [727, 129] width 17 height 17
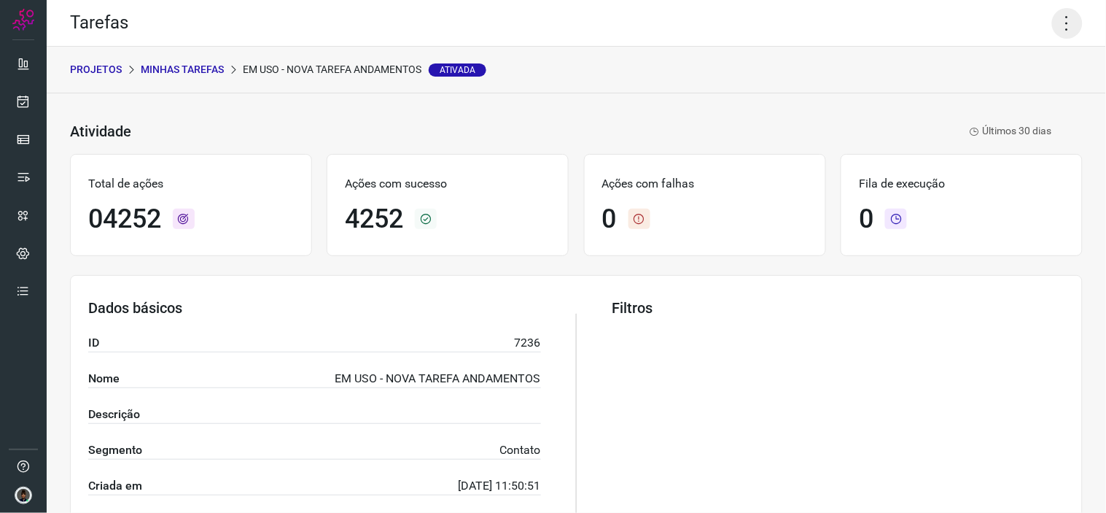
click at [1052, 28] on icon at bounding box center [1067, 23] width 31 height 31
click at [1004, 89] on li "Executar" at bounding box center [1004, 94] width 133 height 23
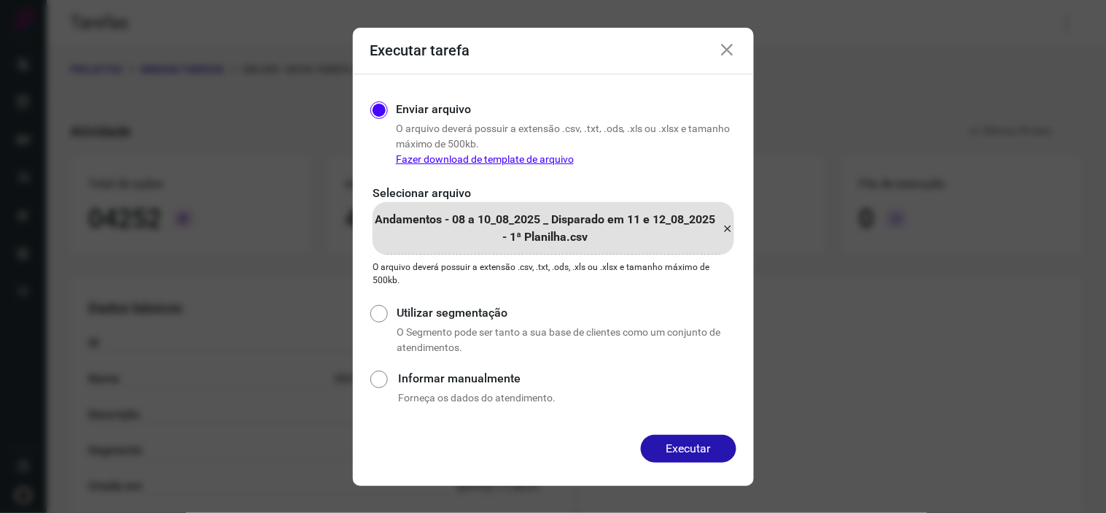
click at [723, 227] on icon at bounding box center [729, 227] width 12 height 17
click at [0, 0] on input "Andamentos - 08 a 10_08_2025 _ Disparado em 11 e 12_08_2025 - 1ª Planilha.csv" at bounding box center [0, 0] width 0 height 0
click at [705, 440] on button "Executar" at bounding box center [689, 449] width 96 height 28
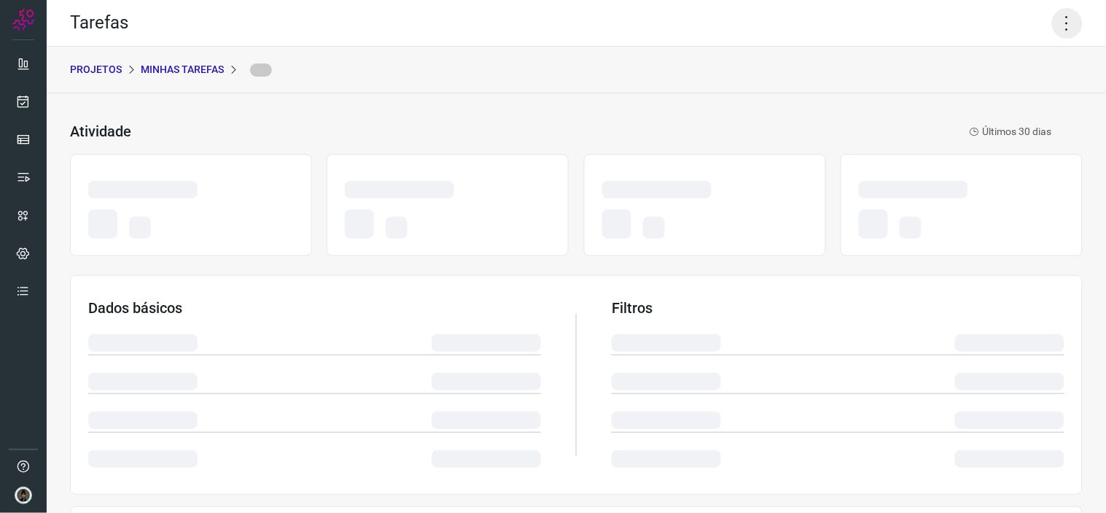
click at [1063, 17] on icon at bounding box center [1067, 23] width 31 height 31
click at [873, 102] on div "Atividade Últimos 30 dias Dados básicos Filtros Execução de tarefas" at bounding box center [576, 436] width 1059 height 686
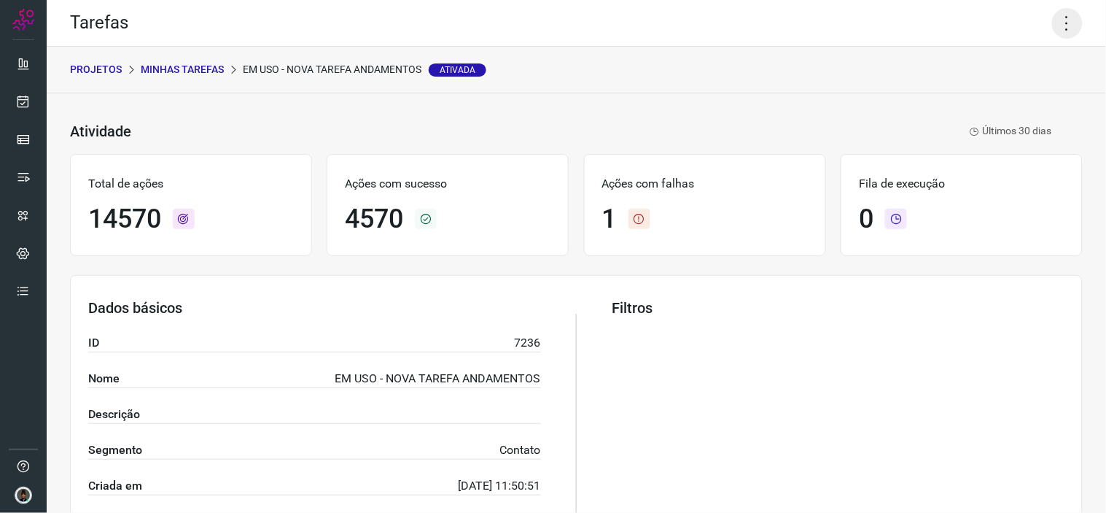
click at [1053, 24] on icon at bounding box center [1067, 23] width 31 height 31
click at [1010, 99] on li "Executar" at bounding box center [1004, 94] width 133 height 23
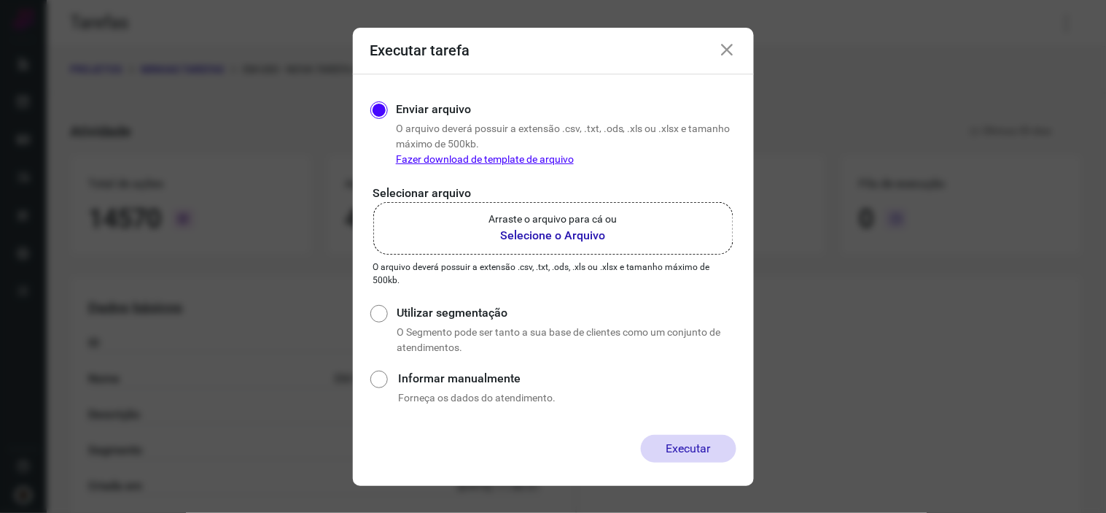
click at [553, 192] on p "Selecionar arquivo" at bounding box center [553, 192] width 360 height 17
click at [556, 215] on p "Arraste o arquivo para cá ou" at bounding box center [553, 218] width 128 height 15
click at [570, 239] on b "Selecione o Arquivo" at bounding box center [553, 235] width 128 height 17
click at [0, 0] on input "Arraste o arquivo para cá ou Selecione o Arquivo" at bounding box center [0, 0] width 0 height 0
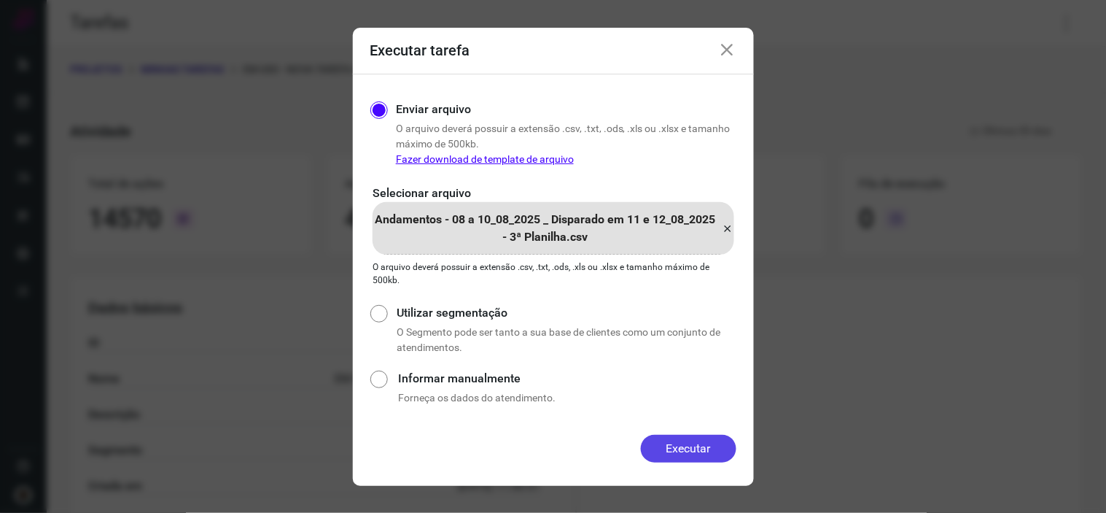
click at [716, 450] on button "Executar" at bounding box center [689, 449] width 96 height 28
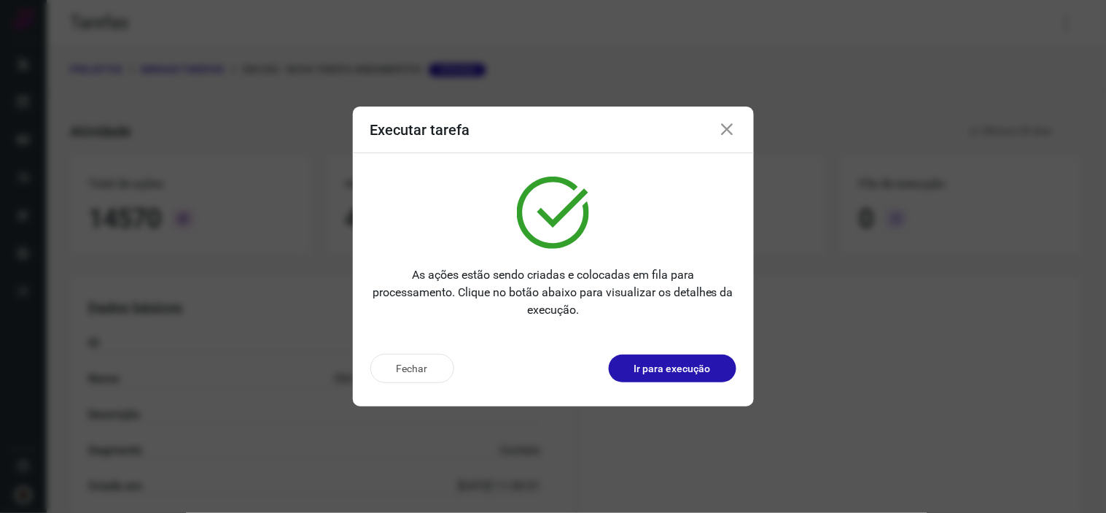
click at [735, 135] on icon at bounding box center [727, 129] width 17 height 17
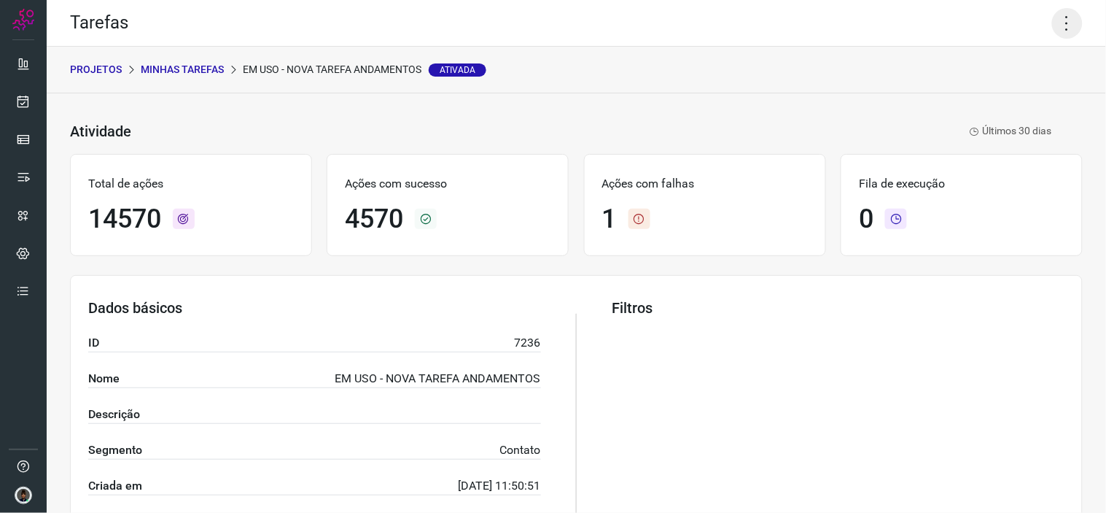
click at [1052, 26] on icon at bounding box center [1067, 23] width 31 height 31
click at [975, 95] on li "Executar" at bounding box center [1004, 94] width 133 height 23
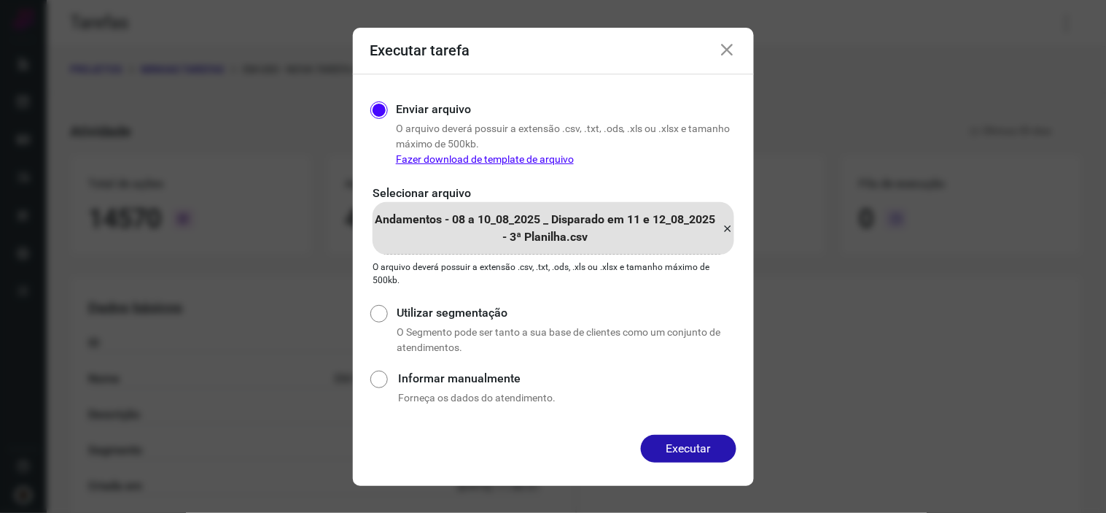
click at [720, 228] on div "Andamentos - 08 a 10_08_2025 _ Disparado em 11 e 12_08_2025 - 3ª Planilha.csv" at bounding box center [554, 228] width 362 height 52
click at [0, 0] on input "Andamentos - 08 a 10_08_2025 _ Disparado em 11 e 12_08_2025 - 3ª Planilha.csv" at bounding box center [0, 0] width 0 height 0
click at [704, 448] on button "Executar" at bounding box center [689, 449] width 96 height 28
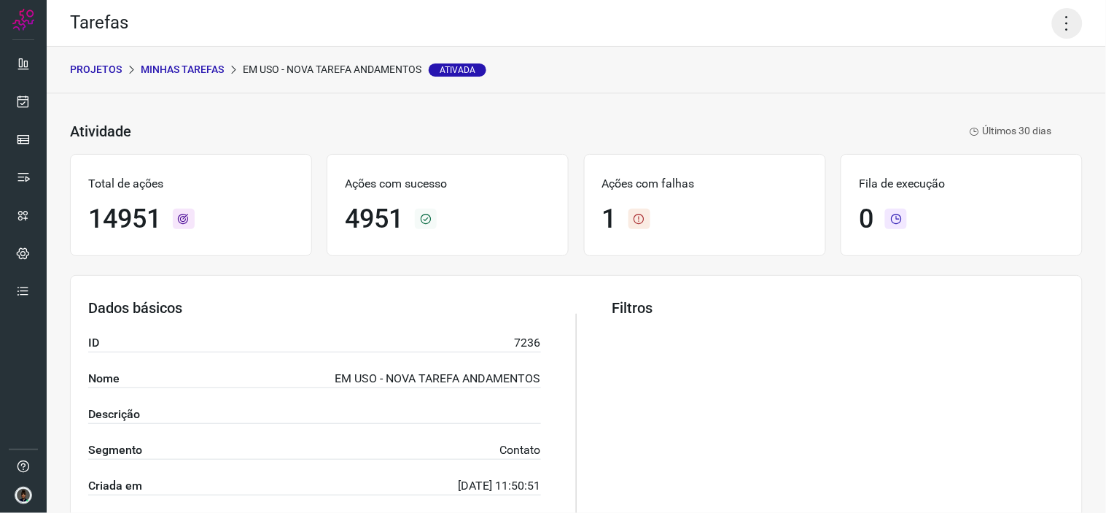
click at [1054, 22] on icon at bounding box center [1067, 23] width 31 height 31
click at [1053, 98] on li "Executar" at bounding box center [1004, 94] width 133 height 23
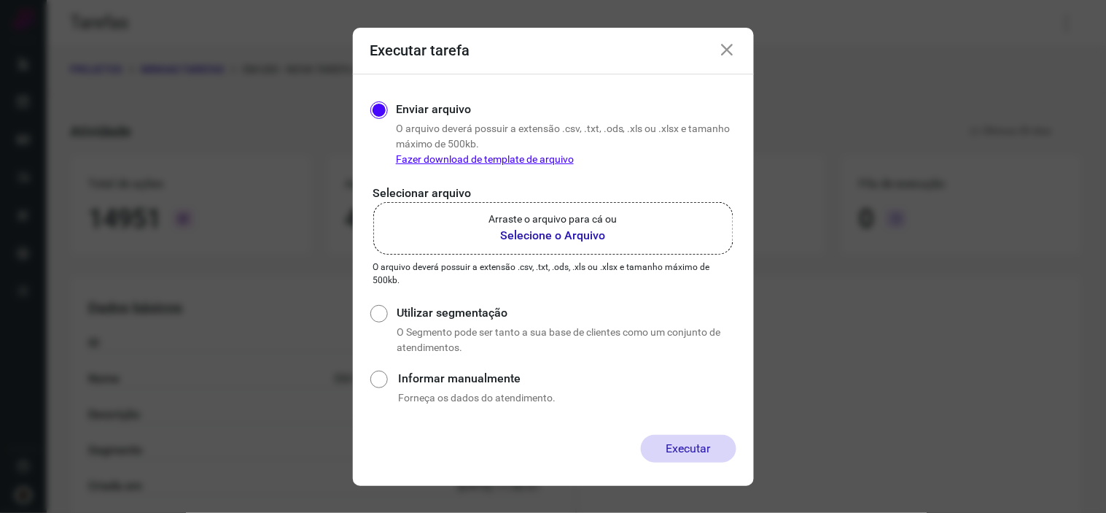
click at [605, 243] on b "Selecione o Arquivo" at bounding box center [553, 235] width 128 height 17
click at [0, 0] on input "Arraste o arquivo para cá ou Selecione o Arquivo" at bounding box center [0, 0] width 0 height 0
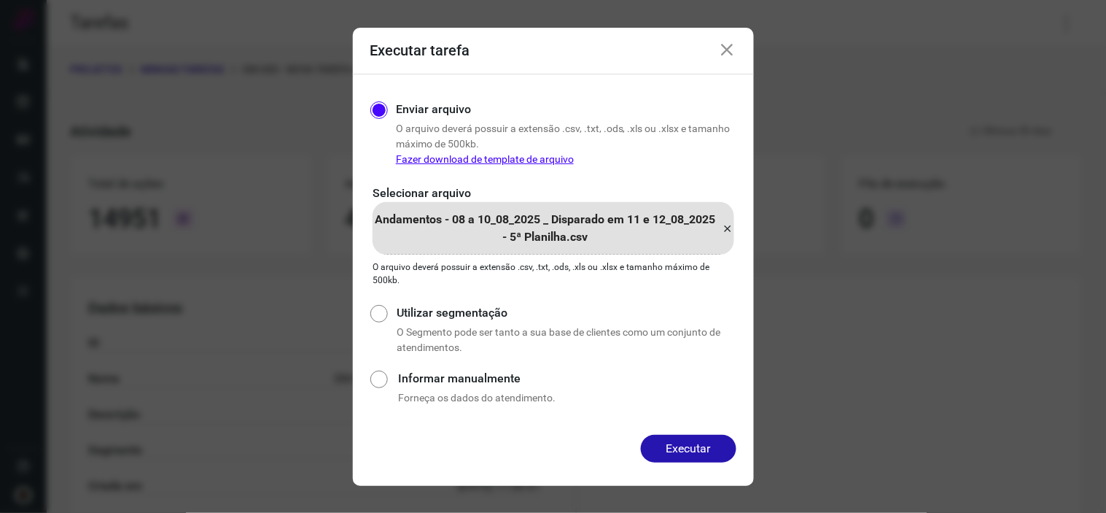
click at [705, 450] on button "Executar" at bounding box center [689, 449] width 96 height 28
